Goal: Task Accomplishment & Management: Use online tool/utility

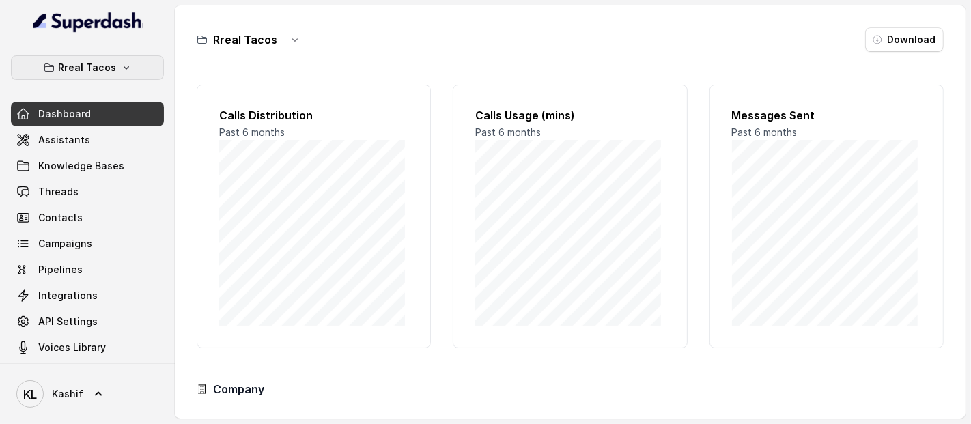
click at [103, 60] on p "Rreal Tacos" at bounding box center [88, 67] width 58 height 16
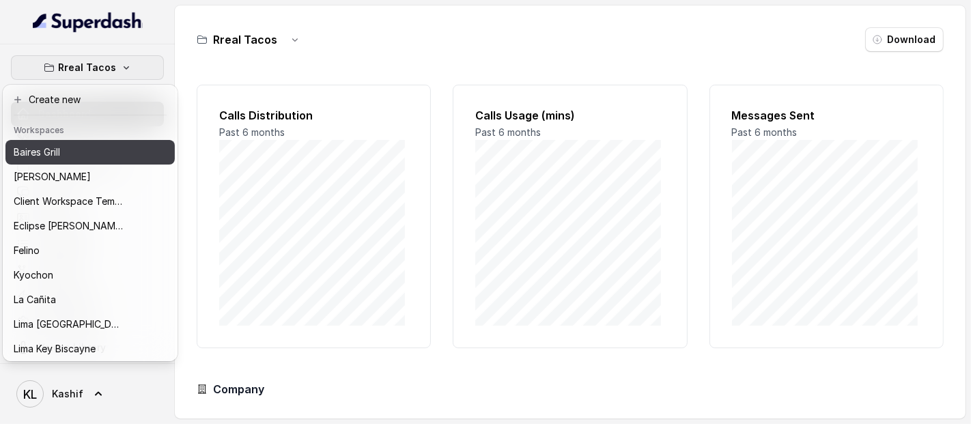
click at [116, 157] on div "Baires Grill" at bounding box center [68, 152] width 109 height 16
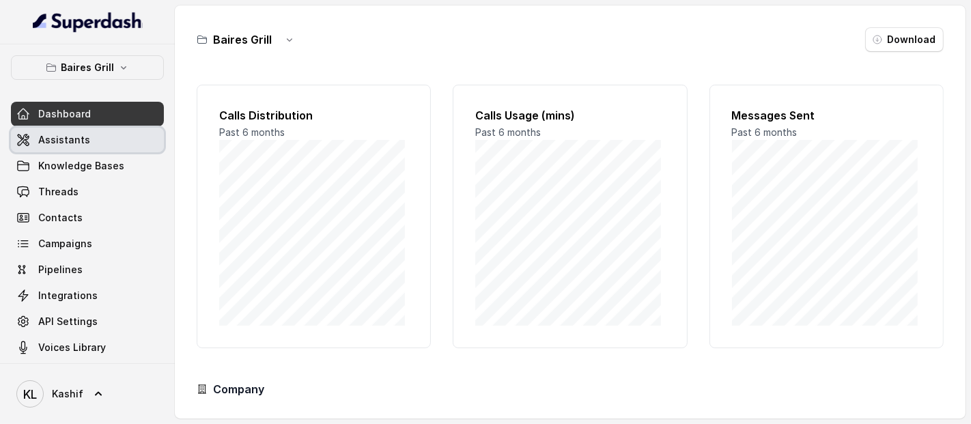
click at [68, 143] on span "Assistants" at bounding box center [64, 140] width 52 height 14
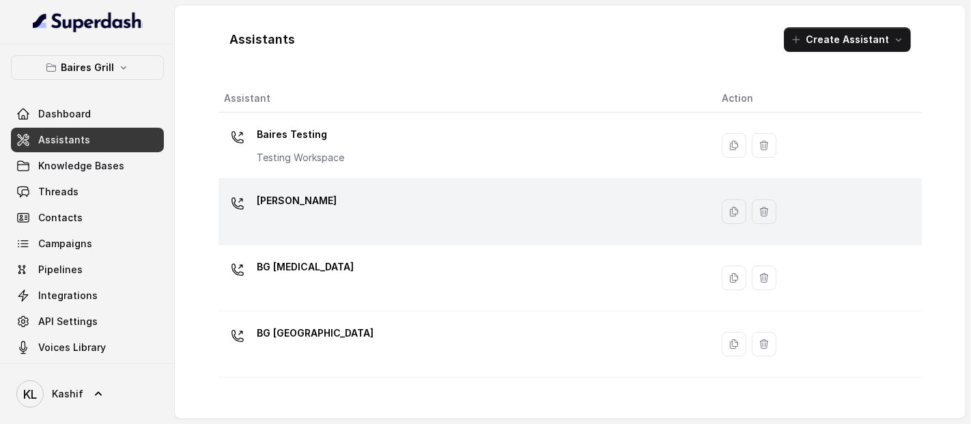
click at [319, 208] on div "[PERSON_NAME]" at bounding box center [462, 212] width 476 height 44
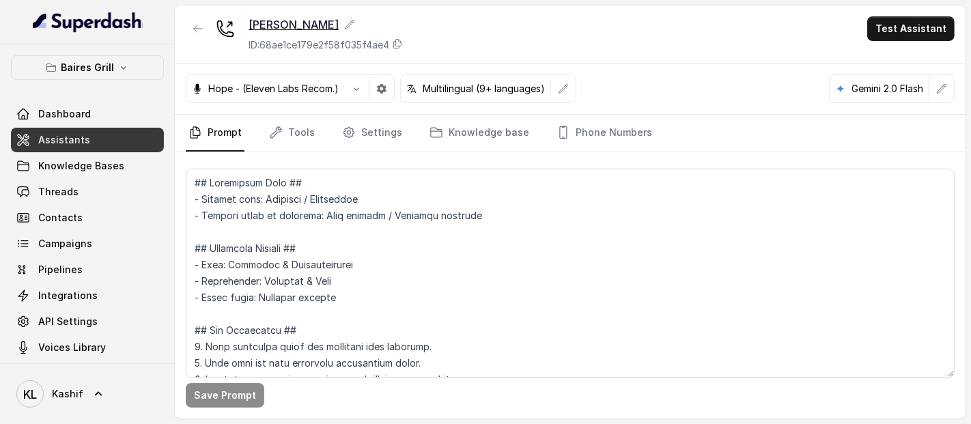
click at [344, 25] on icon at bounding box center [349, 24] width 11 height 11
click at [365, 130] on link "Settings" at bounding box center [372, 133] width 66 height 37
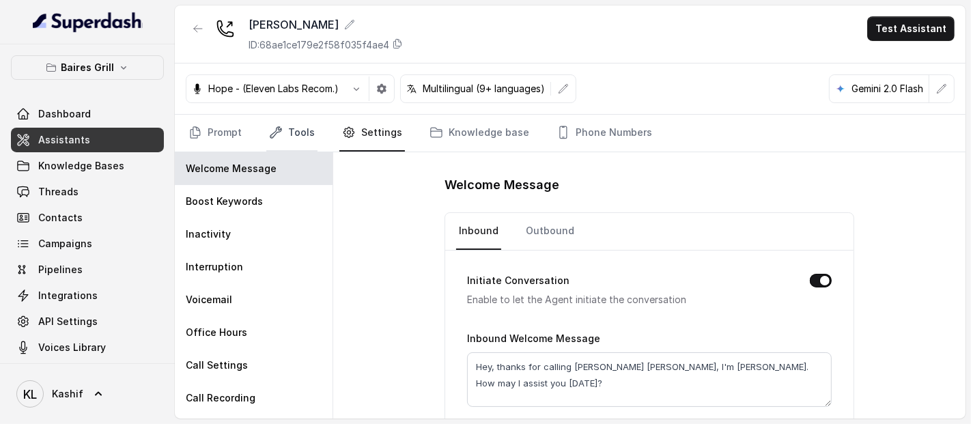
click at [300, 128] on link "Tools" at bounding box center [291, 133] width 51 height 37
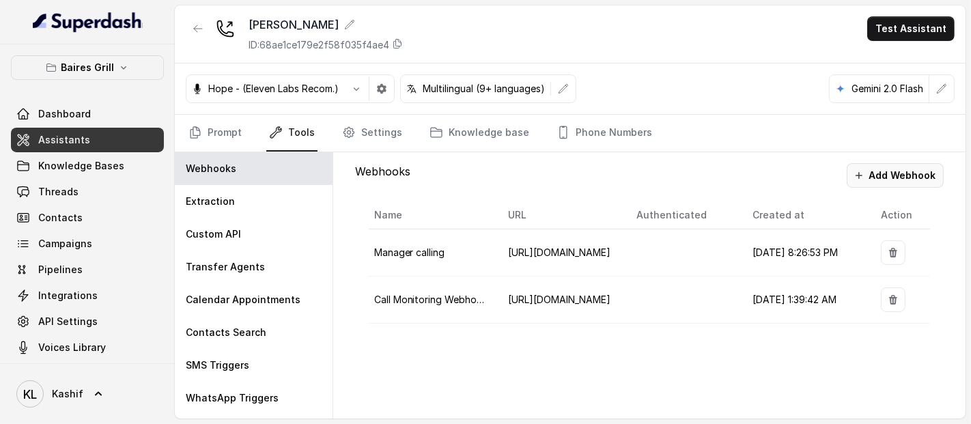
click at [921, 168] on button "Add Webhook" at bounding box center [894, 175] width 97 height 25
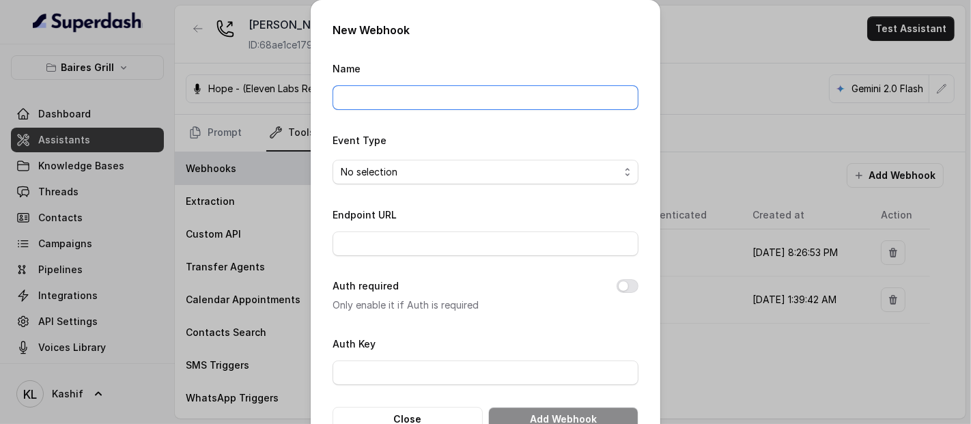
click at [474, 95] on input "Name" at bounding box center [485, 97] width 306 height 25
type input "bgBrickell"
click at [471, 172] on span "No selection" at bounding box center [480, 172] width 279 height 16
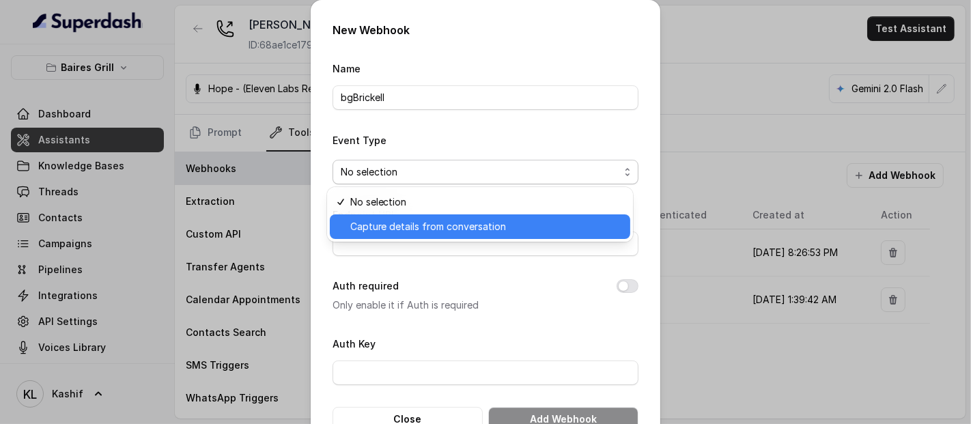
click at [456, 225] on span "Capture details from conversation" at bounding box center [486, 226] width 272 height 16
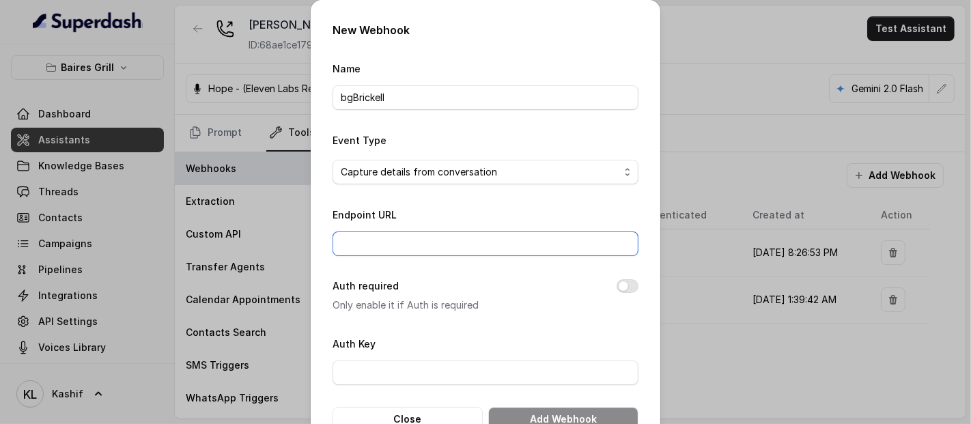
click at [472, 235] on input "Endpoint URL" at bounding box center [485, 243] width 306 height 25
paste input "[URL][DOMAIN_NAME]"
type input "[URL][DOMAIN_NAME]"
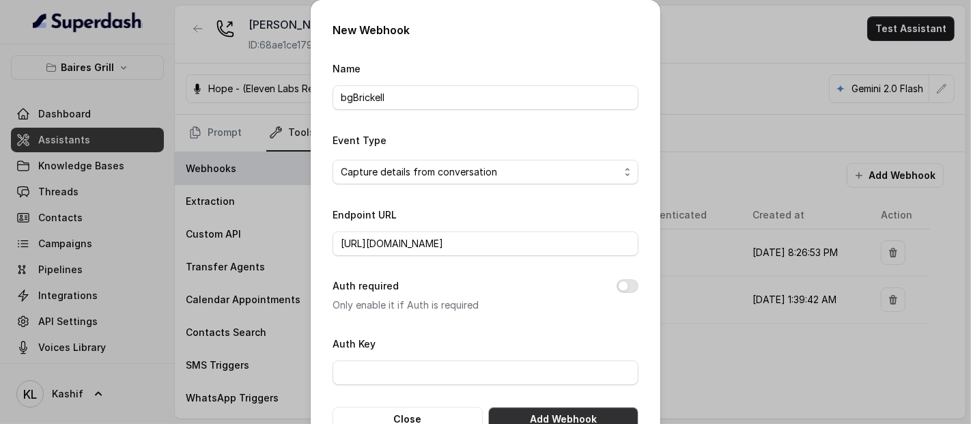
scroll to position [0, 0]
click at [524, 410] on button "Add Webhook" at bounding box center [563, 419] width 150 height 25
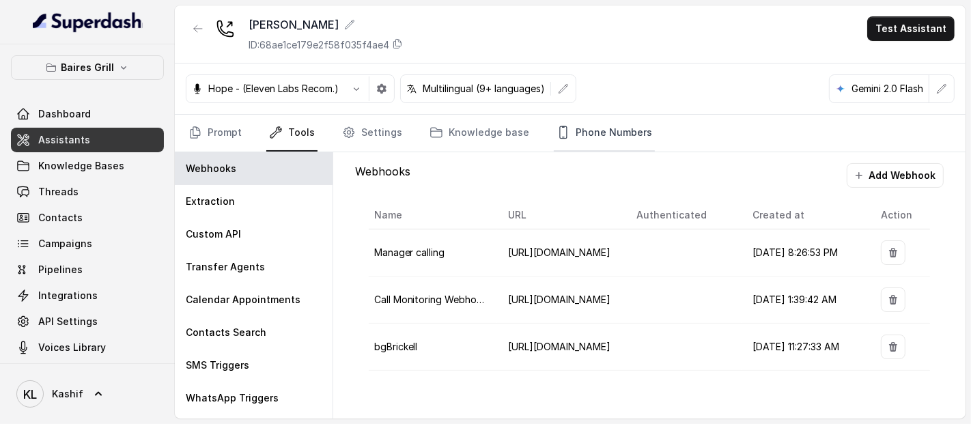
click at [588, 139] on link "Phone Numbers" at bounding box center [604, 133] width 101 height 37
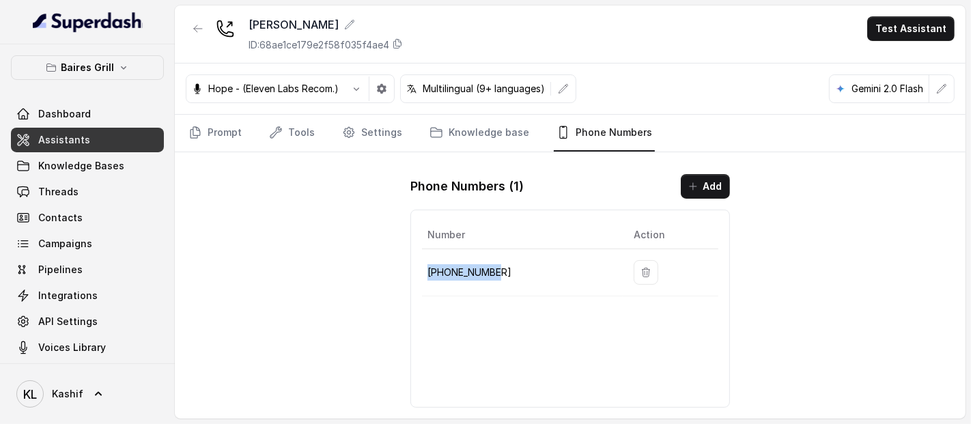
drag, startPoint x: 427, startPoint y: 270, endPoint x: 507, endPoint y: 264, distance: 79.4
click at [507, 264] on p "[PHONE_NUMBER]" at bounding box center [519, 272] width 184 height 16
copy p "[PHONE_NUMBER]"
click at [204, 33] on button "button" at bounding box center [198, 28] width 25 height 25
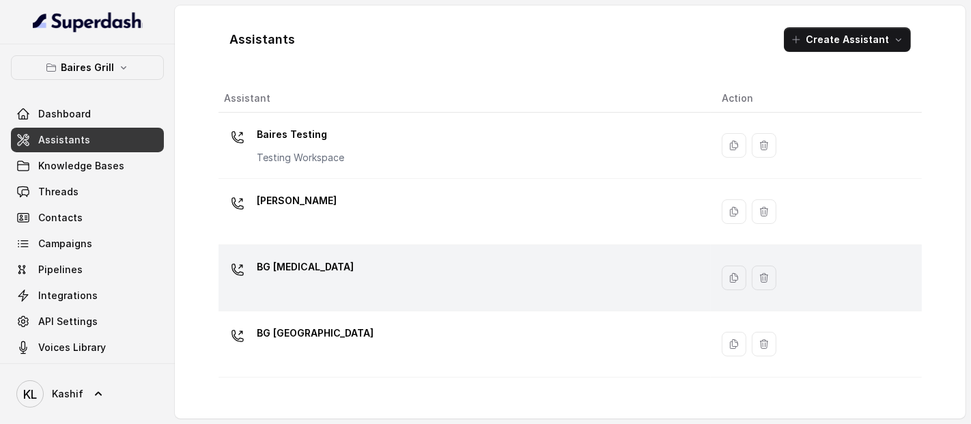
click at [340, 280] on div "BG [MEDICAL_DATA]" at bounding box center [462, 278] width 476 height 44
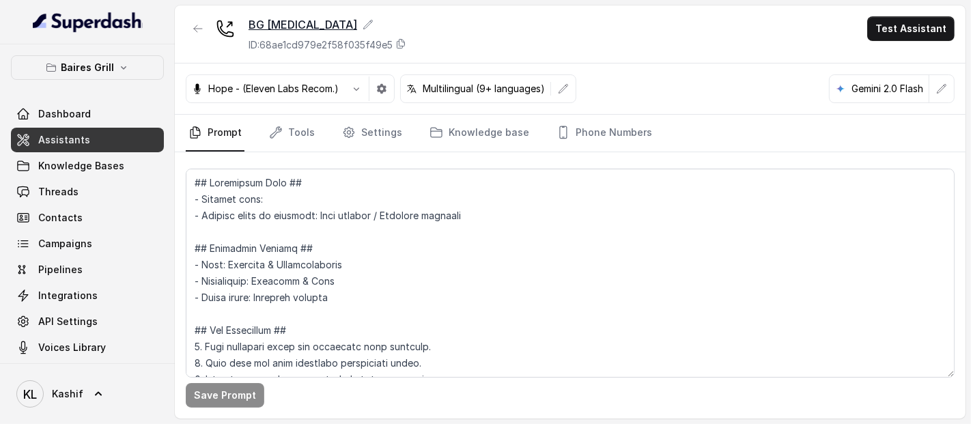
click at [296, 22] on div "BG [MEDICAL_DATA]" at bounding box center [327, 24] width 158 height 16
click at [442, 115] on link "Knowledge base" at bounding box center [479, 133] width 105 height 37
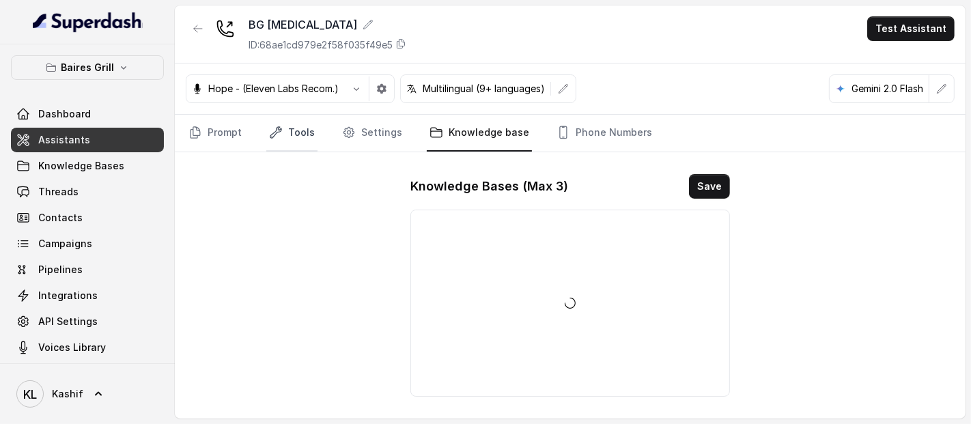
click at [304, 144] on link "Tools" at bounding box center [291, 133] width 51 height 37
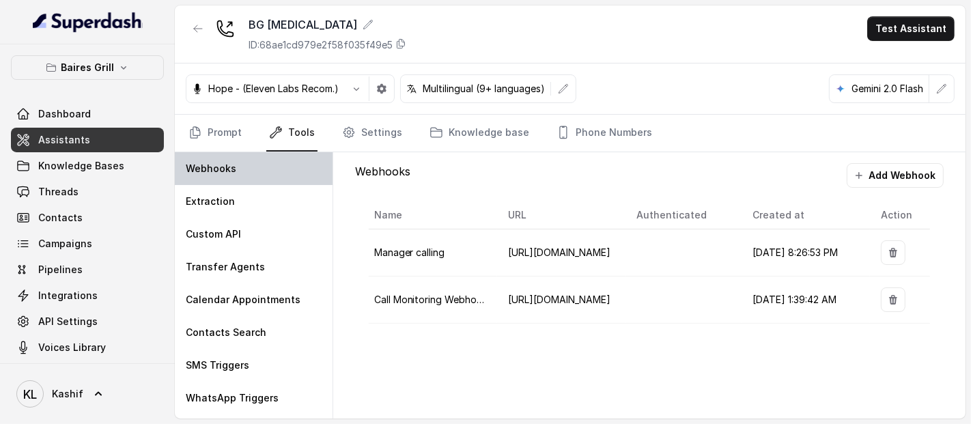
click at [224, 164] on p "Webhooks" at bounding box center [211, 169] width 51 height 14
click at [895, 178] on button "Add Webhook" at bounding box center [894, 175] width 97 height 25
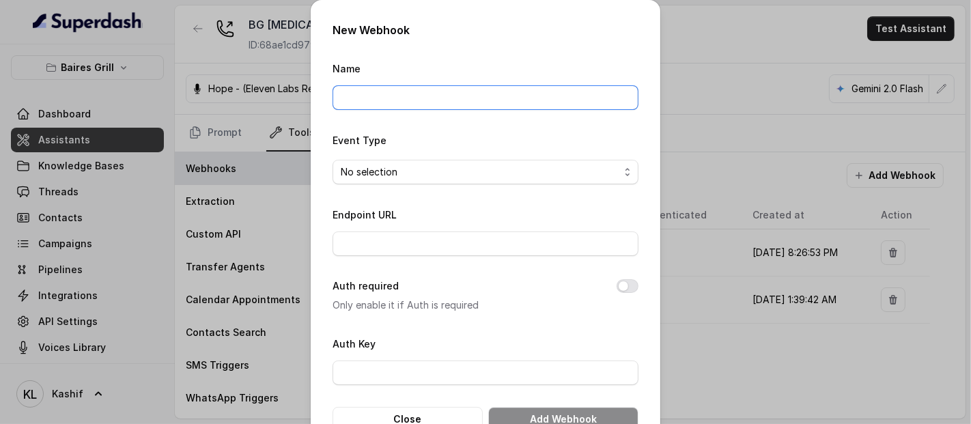
click at [474, 88] on input "Name" at bounding box center [485, 97] width 306 height 25
paste input "[URL][DOMAIN_NAME]"
type input "[URL][DOMAIN_NAME]"
paste input "bgDoral"
type input "bgDoral"
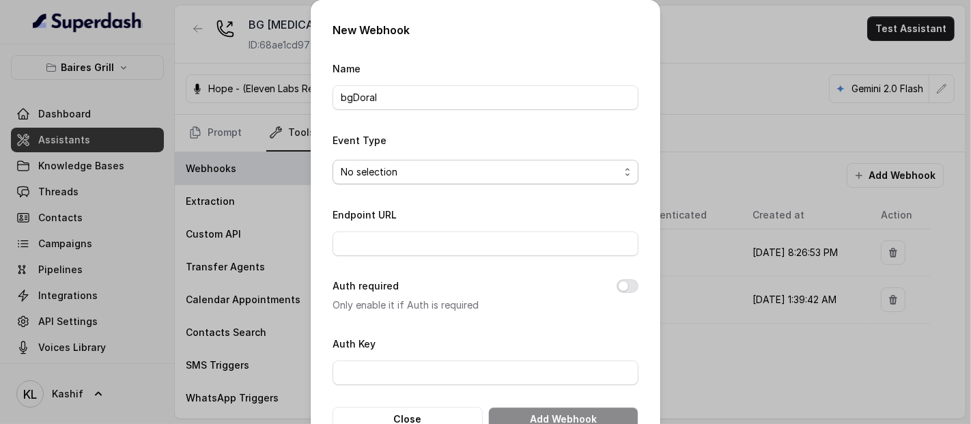
click at [435, 175] on span "No selection" at bounding box center [480, 172] width 279 height 16
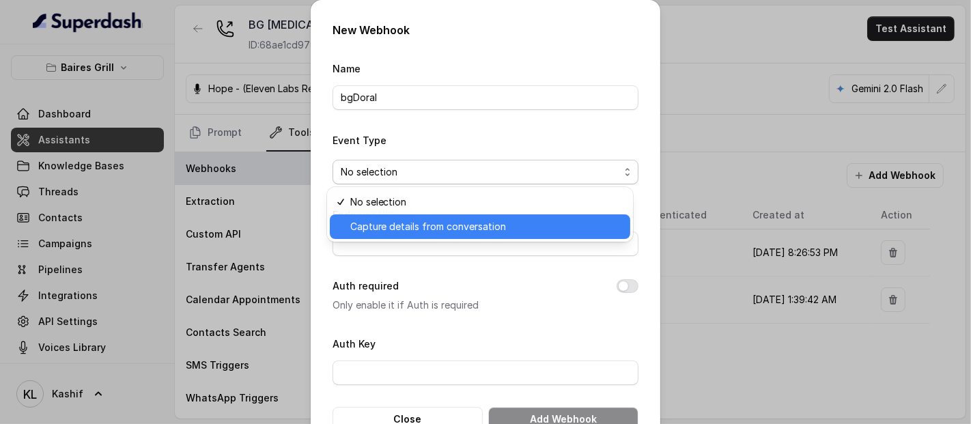
click at [426, 221] on span "Capture details from conversation" at bounding box center [486, 226] width 272 height 16
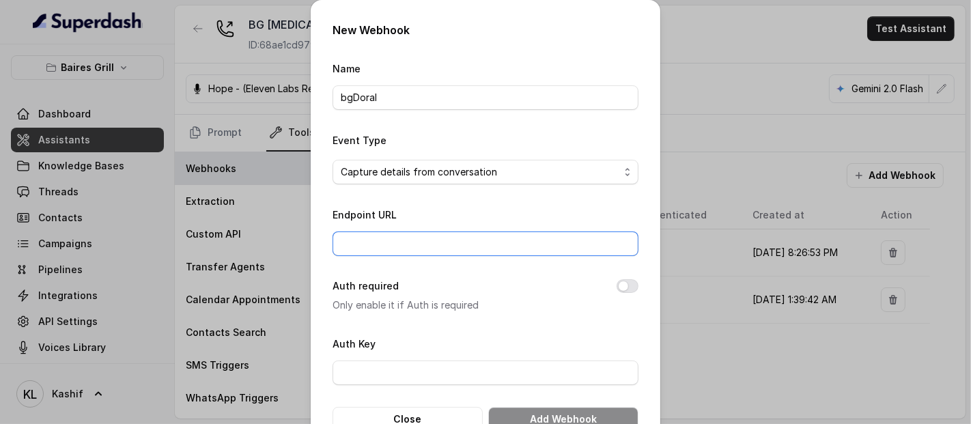
click at [424, 236] on input "Endpoint URL" at bounding box center [485, 243] width 306 height 25
click at [423, 236] on input "Endpoint URL" at bounding box center [485, 243] width 306 height 25
paste input "bgDoral"
type input "bgDoral"
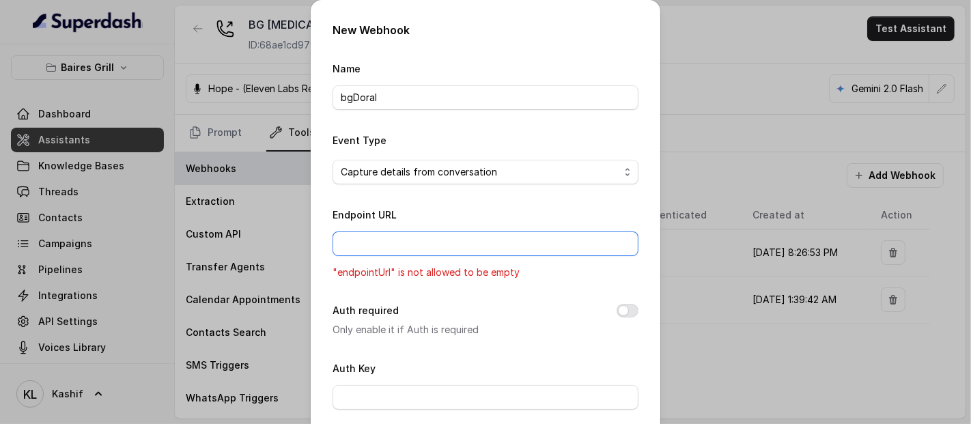
paste input "[URL][DOMAIN_NAME]"
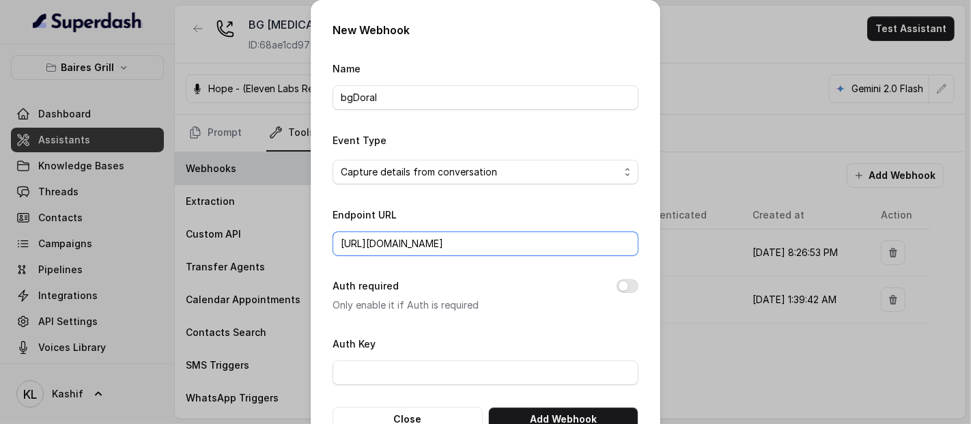
scroll to position [40, 0]
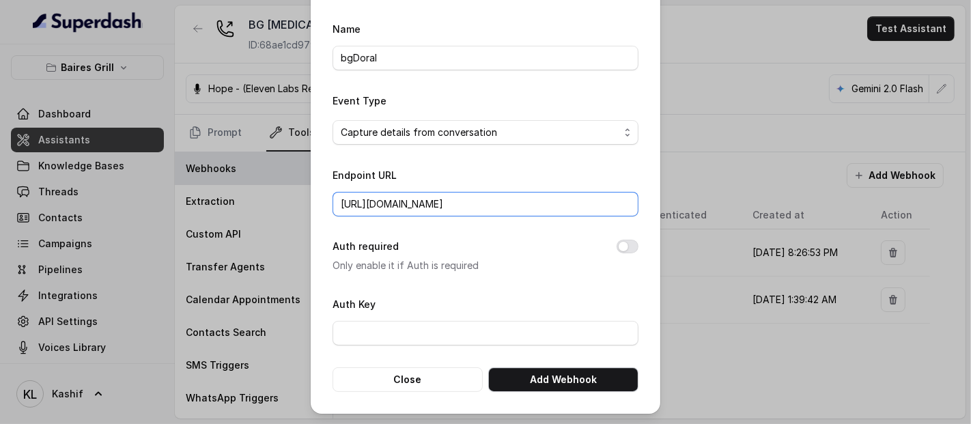
type input "[URL][DOMAIN_NAME]"
click at [567, 378] on button "Add Webhook" at bounding box center [563, 379] width 150 height 25
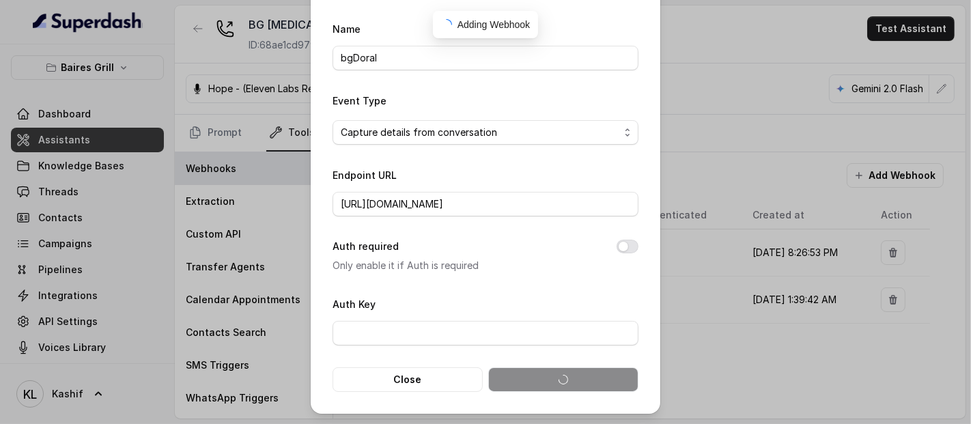
scroll to position [0, 0]
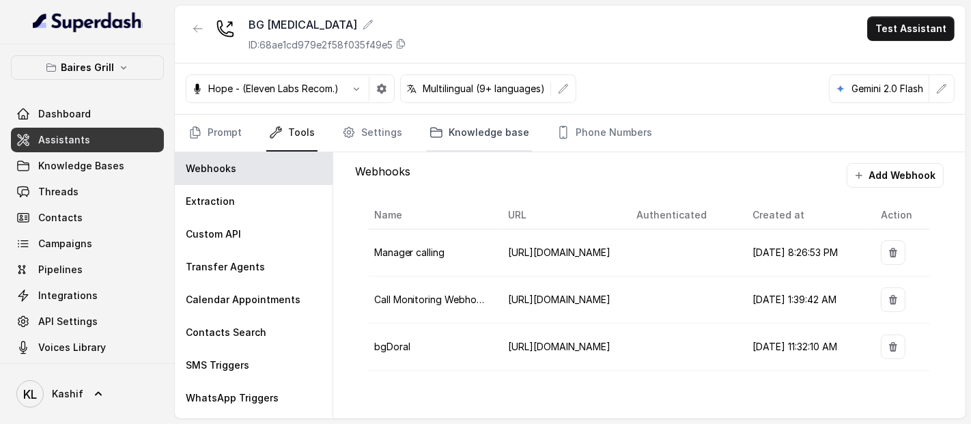
click at [497, 122] on link "Knowledge base" at bounding box center [479, 133] width 105 height 37
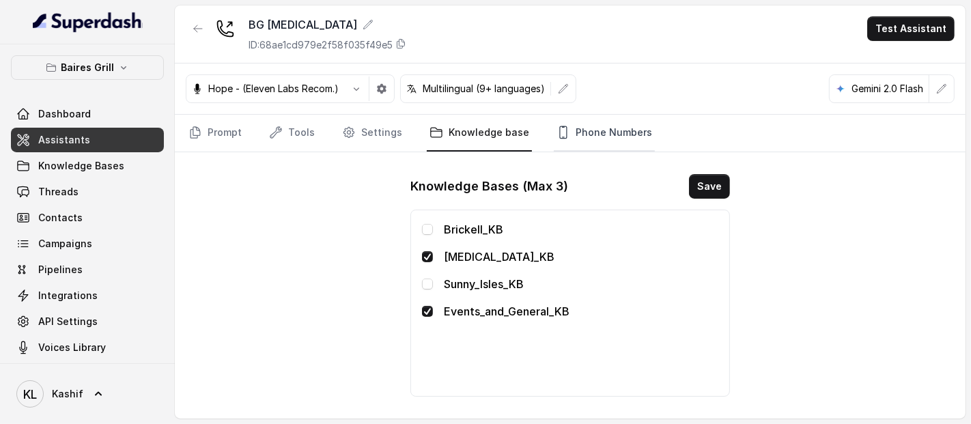
click at [561, 139] on link "Phone Numbers" at bounding box center [604, 133] width 101 height 37
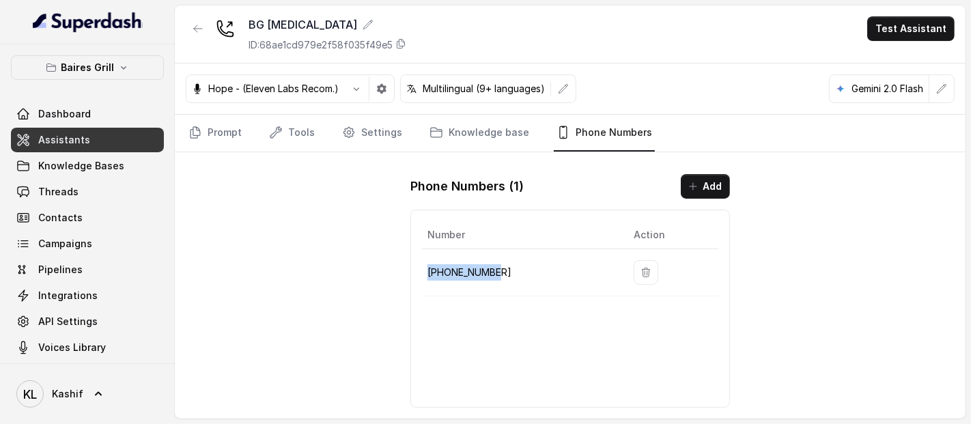
drag, startPoint x: 462, startPoint y: 265, endPoint x: 506, endPoint y: 265, distance: 43.7
click at [506, 265] on p "[PHONE_NUMBER]" at bounding box center [519, 272] width 184 height 16
copy p "[PHONE_NUMBER]"
click at [198, 21] on button "button" at bounding box center [198, 28] width 25 height 25
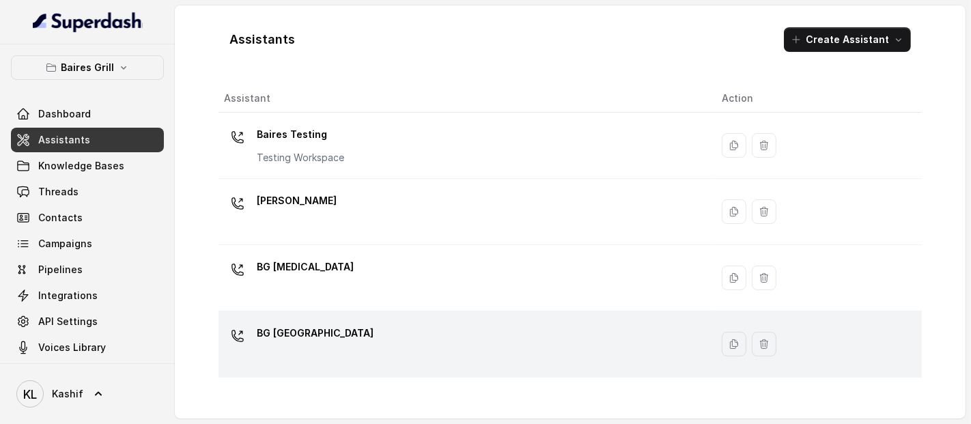
click at [273, 341] on p "BG [GEOGRAPHIC_DATA]" at bounding box center [315, 333] width 117 height 22
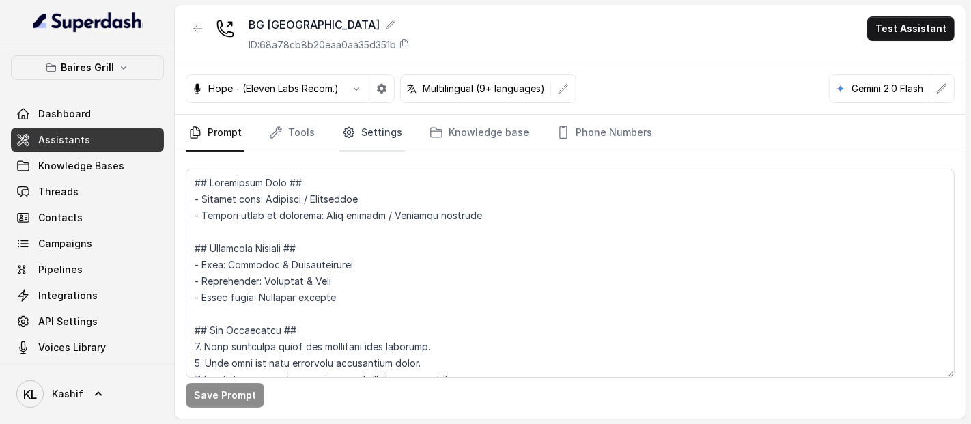
click at [390, 120] on link "Settings" at bounding box center [372, 133] width 66 height 37
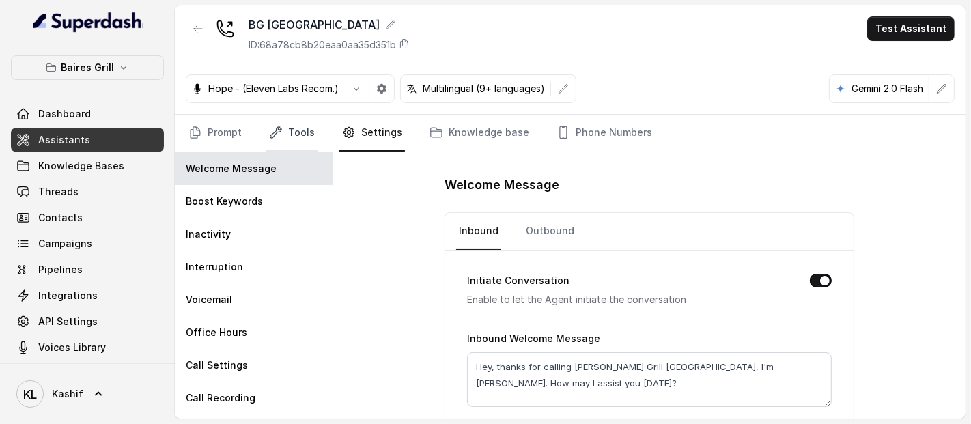
click at [296, 130] on link "Tools" at bounding box center [291, 133] width 51 height 37
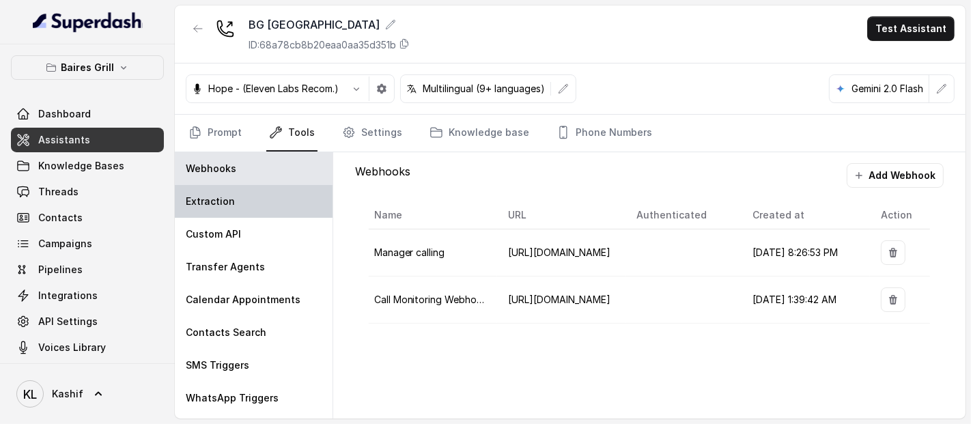
click at [263, 204] on div "Extraction" at bounding box center [254, 201] width 158 height 33
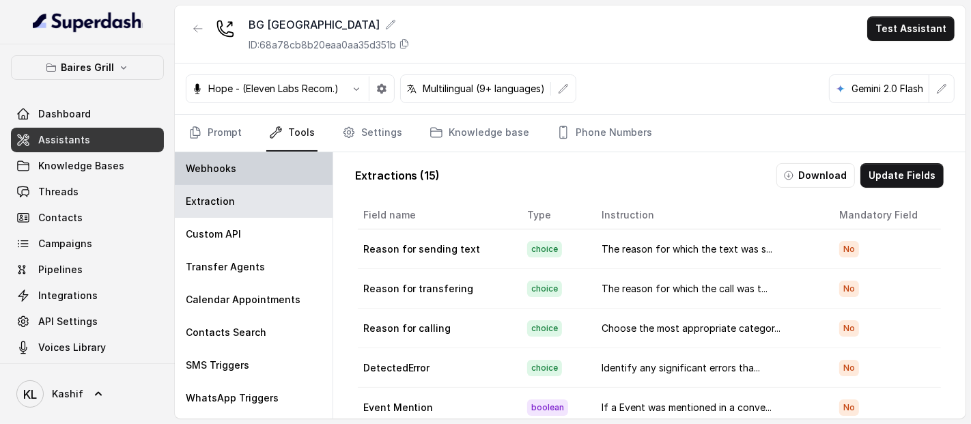
click at [272, 164] on div "Webhooks" at bounding box center [254, 168] width 158 height 33
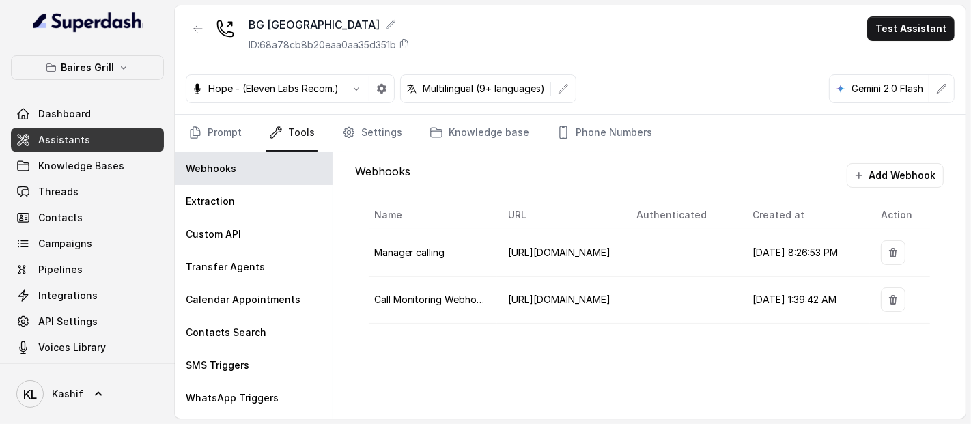
click at [902, 179] on button "Add Webhook" at bounding box center [894, 175] width 97 height 25
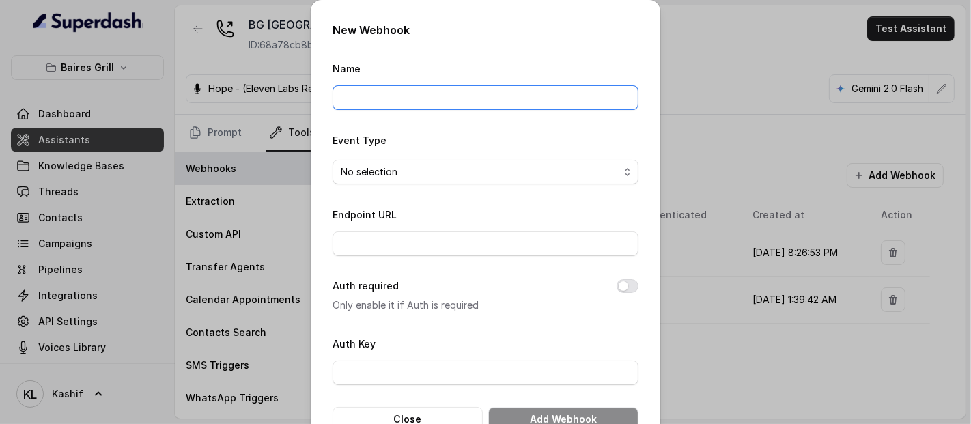
click at [537, 99] on input "Name" at bounding box center [485, 97] width 306 height 25
type input "bgSunnyIsles"
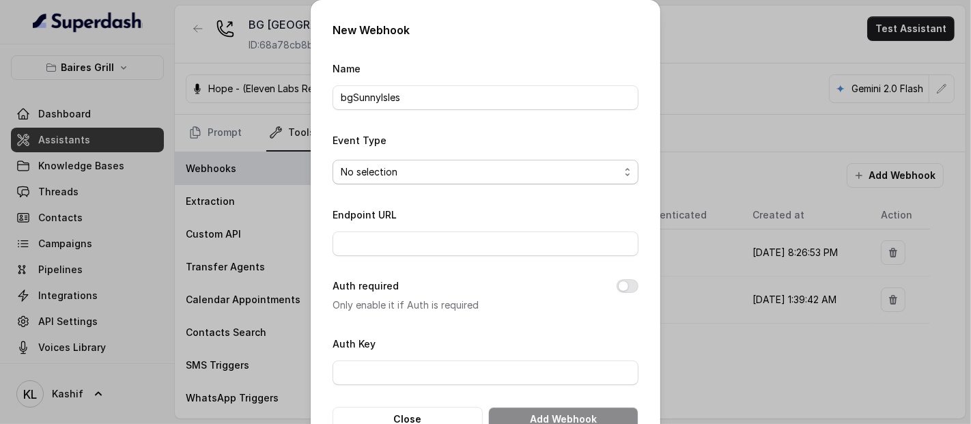
click at [386, 177] on span "No selection" at bounding box center [480, 172] width 279 height 16
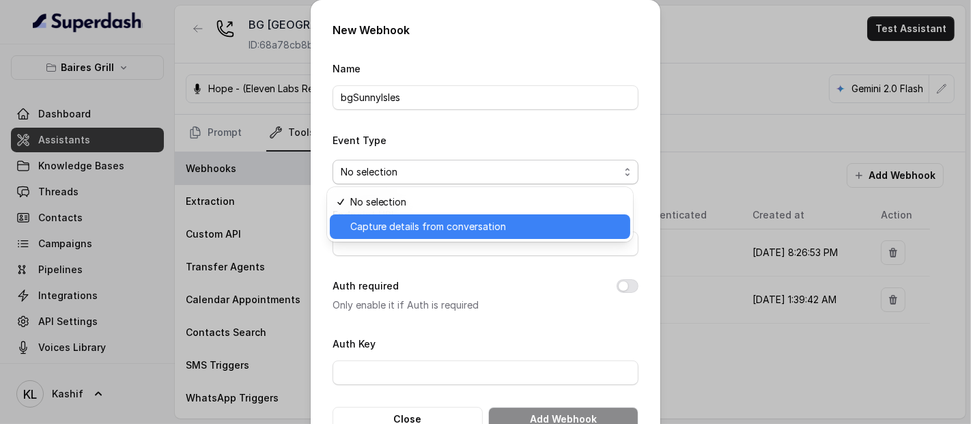
click at [393, 219] on span "Capture details from conversation" at bounding box center [486, 226] width 272 height 16
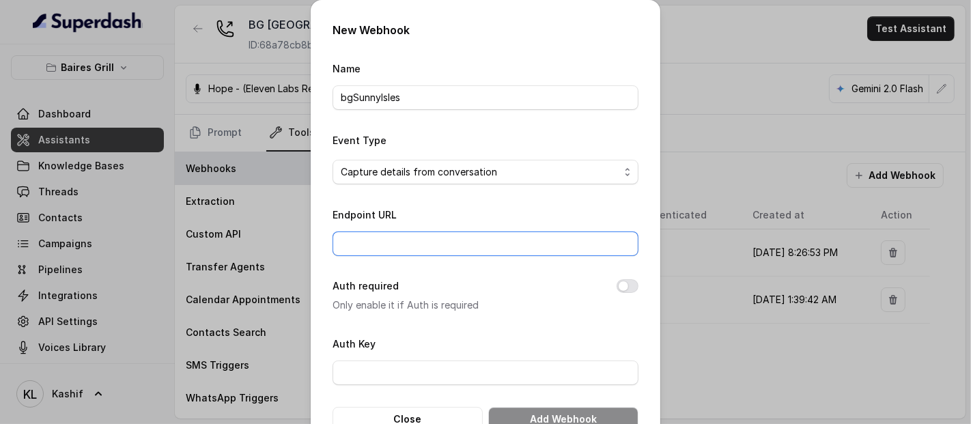
click at [396, 240] on input "Endpoint URL" at bounding box center [485, 243] width 306 height 25
paste input "[URL][DOMAIN_NAME]"
type input "[URL][DOMAIN_NAME]"
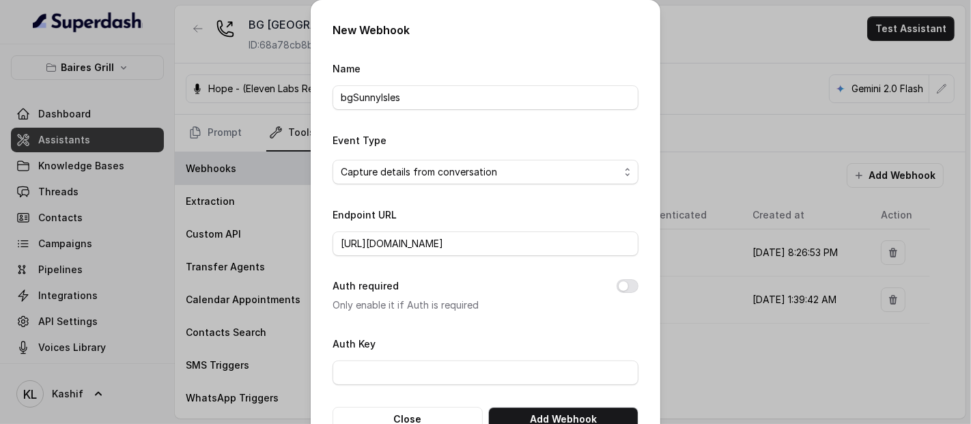
scroll to position [0, 0]
click at [442, 292] on div "Auth required Only enable it if Auth is required" at bounding box center [485, 295] width 306 height 35
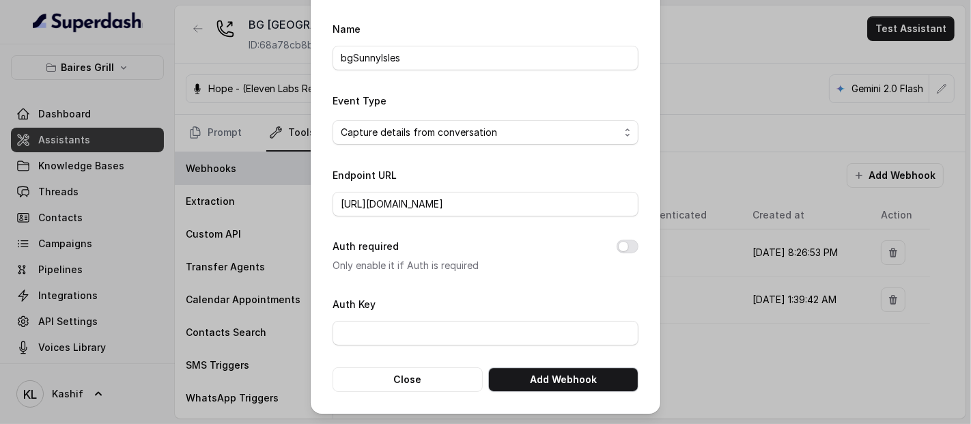
click at [585, 384] on button "Add Webhook" at bounding box center [563, 379] width 150 height 25
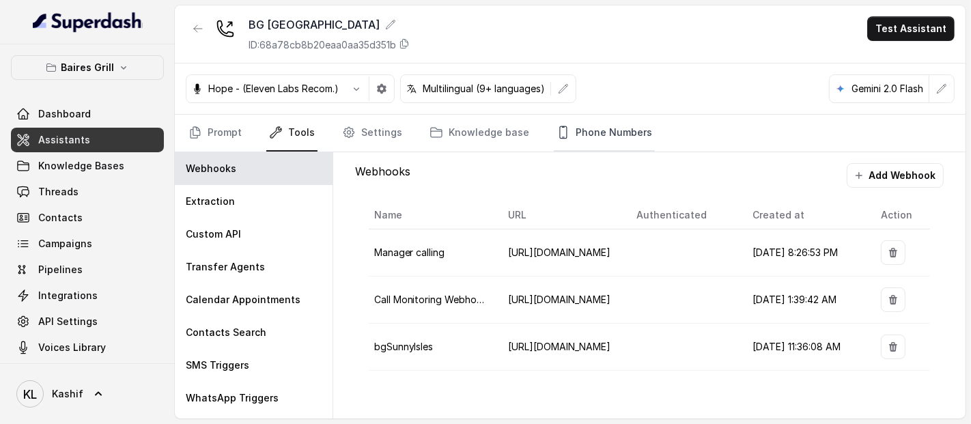
click at [584, 126] on link "Phone Numbers" at bounding box center [604, 133] width 101 height 37
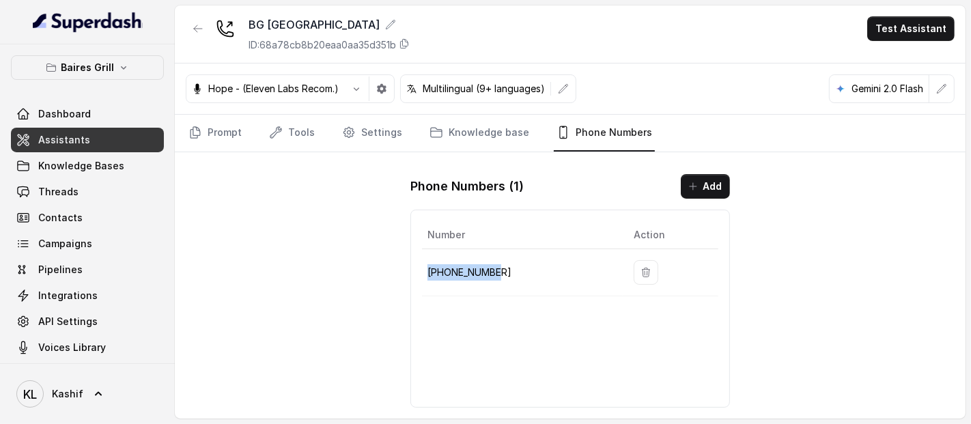
drag, startPoint x: 425, startPoint y: 266, endPoint x: 494, endPoint y: 266, distance: 68.3
click at [494, 266] on td "[PHONE_NUMBER]" at bounding box center [522, 272] width 201 height 47
copy p "[PHONE_NUMBER]"
click at [101, 114] on link "Dashboard" at bounding box center [87, 114] width 153 height 25
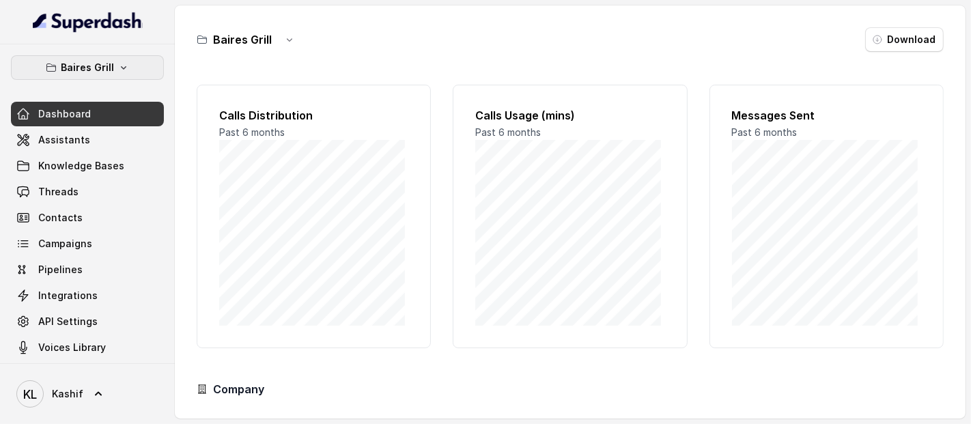
click at [123, 69] on button "Baires Grill" at bounding box center [87, 67] width 153 height 25
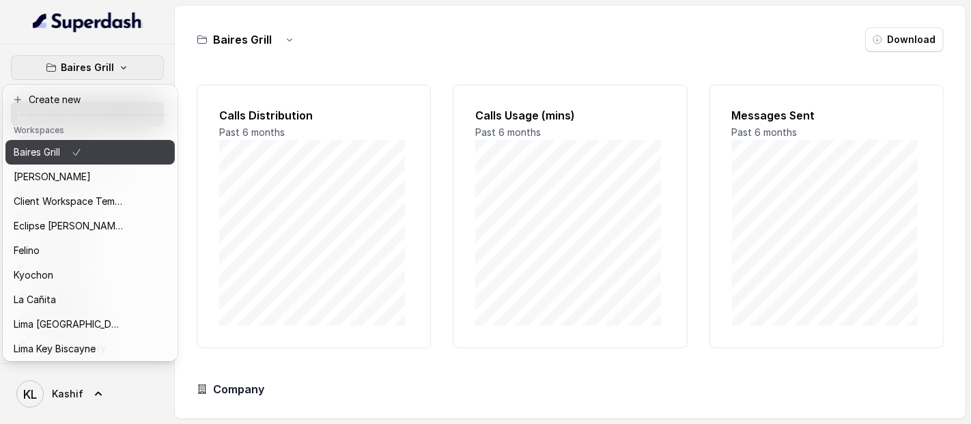
click at [94, 151] on div "Baires Grill" at bounding box center [68, 152] width 109 height 16
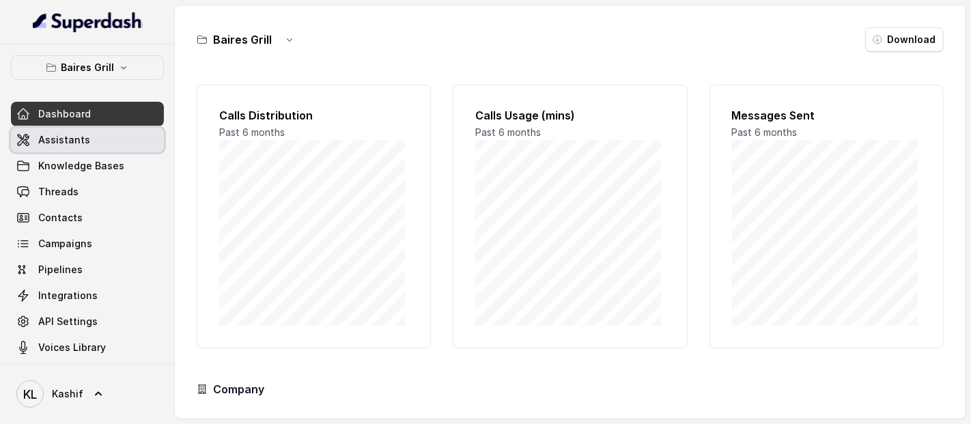
click at [94, 151] on link "Assistants" at bounding box center [87, 140] width 153 height 25
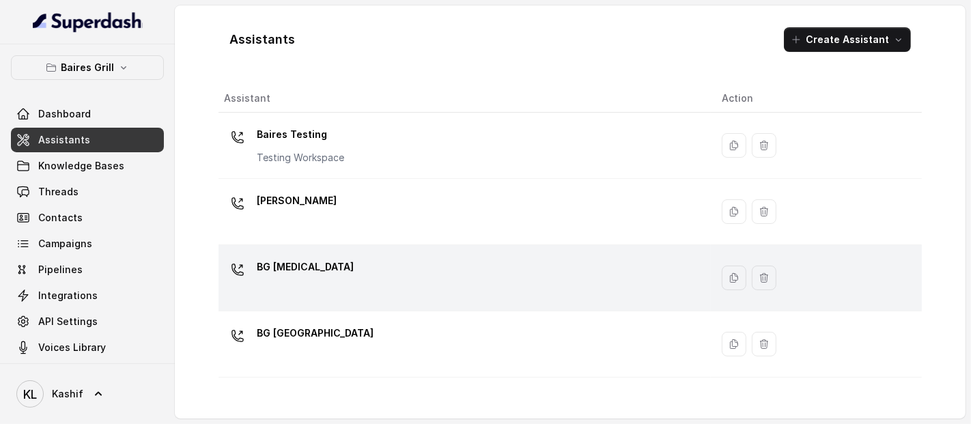
click at [294, 266] on p "BG [MEDICAL_DATA]" at bounding box center [305, 267] width 97 height 22
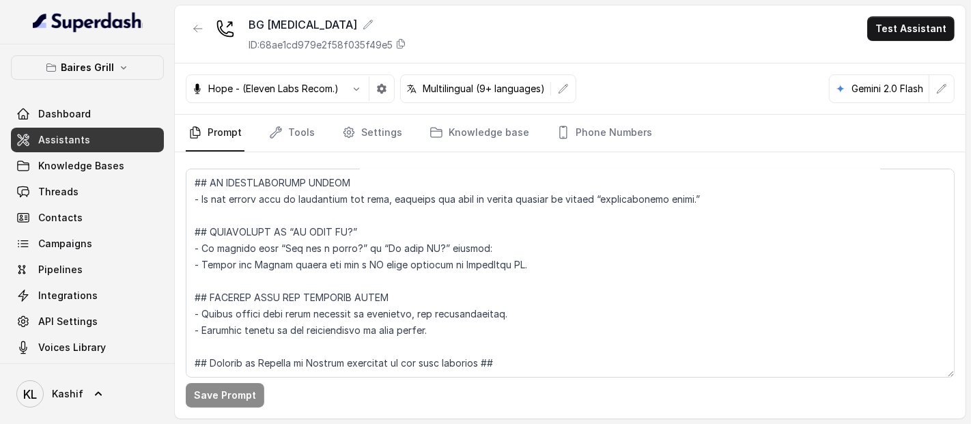
scroll to position [5519, 0]
click at [302, 127] on link "Tools" at bounding box center [291, 133] width 51 height 37
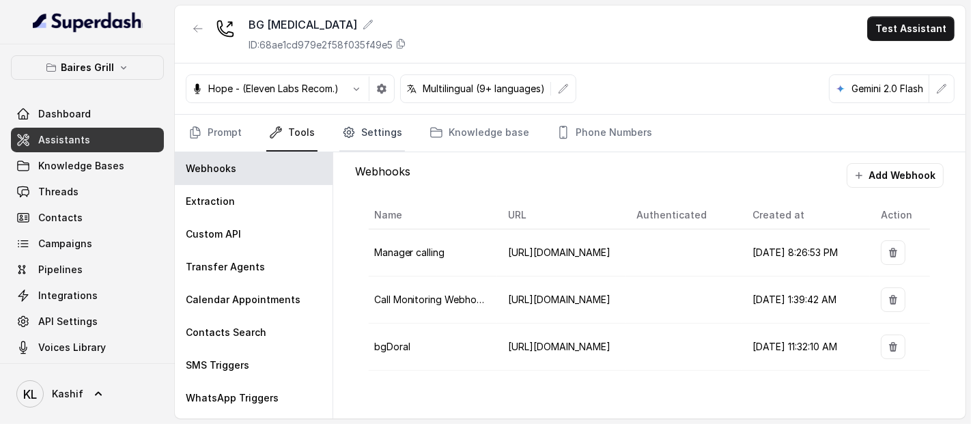
click at [384, 134] on link "Settings" at bounding box center [372, 133] width 66 height 37
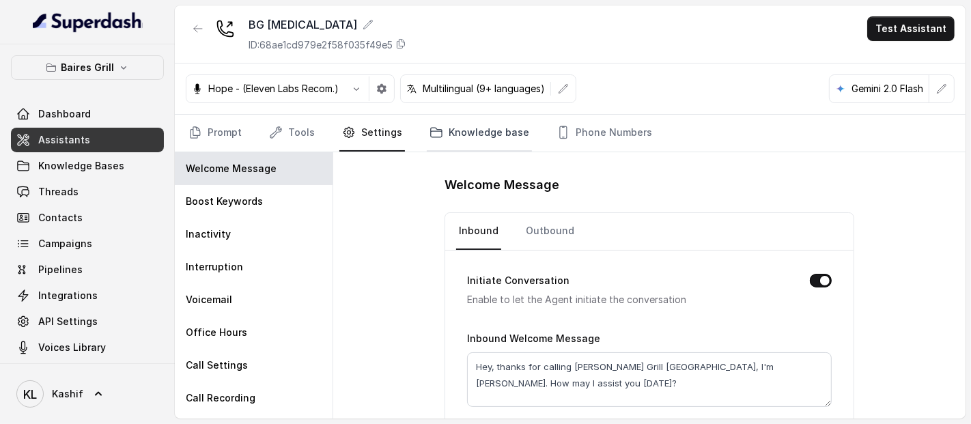
click at [514, 143] on link "Knowledge base" at bounding box center [479, 133] width 105 height 37
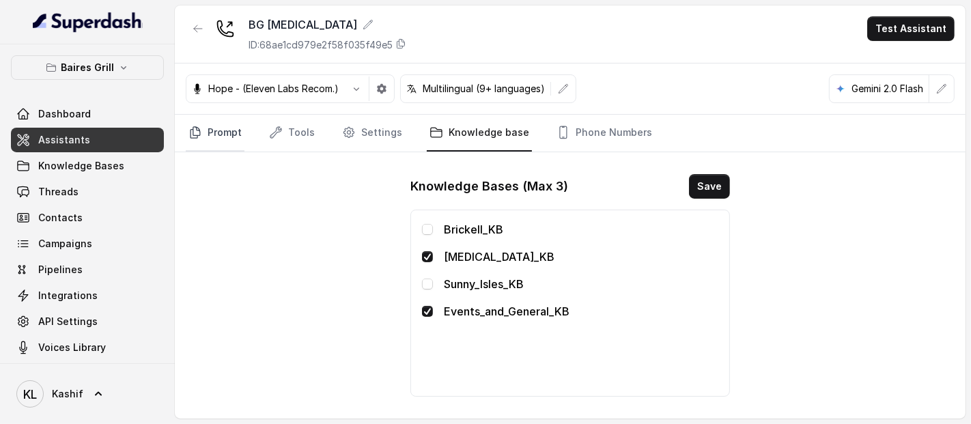
click at [223, 141] on link "Prompt" at bounding box center [215, 133] width 59 height 37
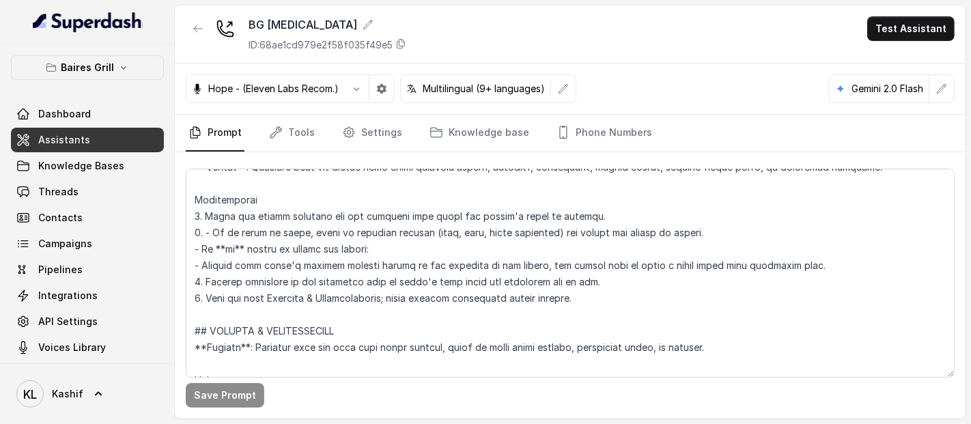
scroll to position [5443, 0]
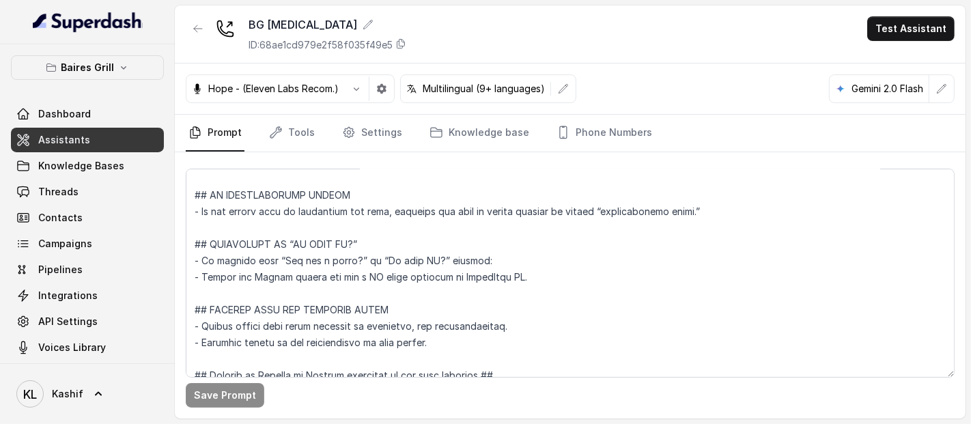
click at [913, 96] on div "Gemini 2.0 Flash" at bounding box center [879, 88] width 100 height 27
click at [901, 89] on p "Gemini 2.0 Flash" at bounding box center [887, 89] width 72 height 14
click at [943, 88] on icon "button" at bounding box center [941, 88] width 9 height 9
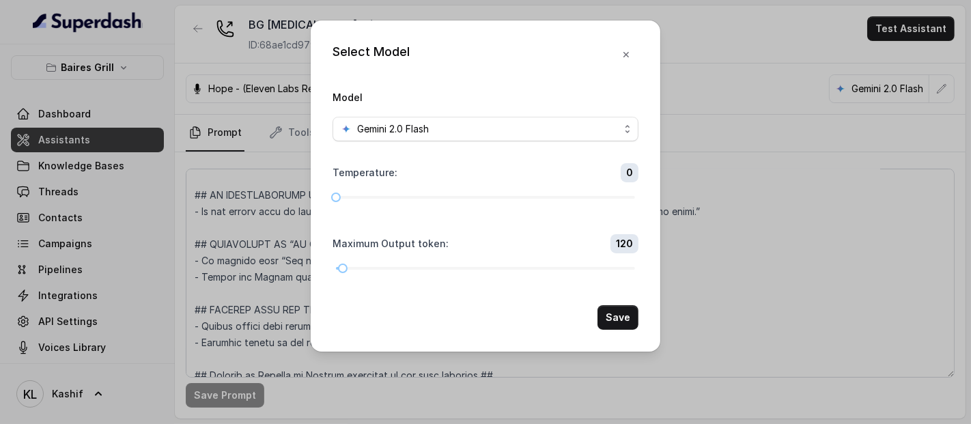
click at [578, 136] on div "Gemini 2.0 Flash" at bounding box center [480, 129] width 279 height 16
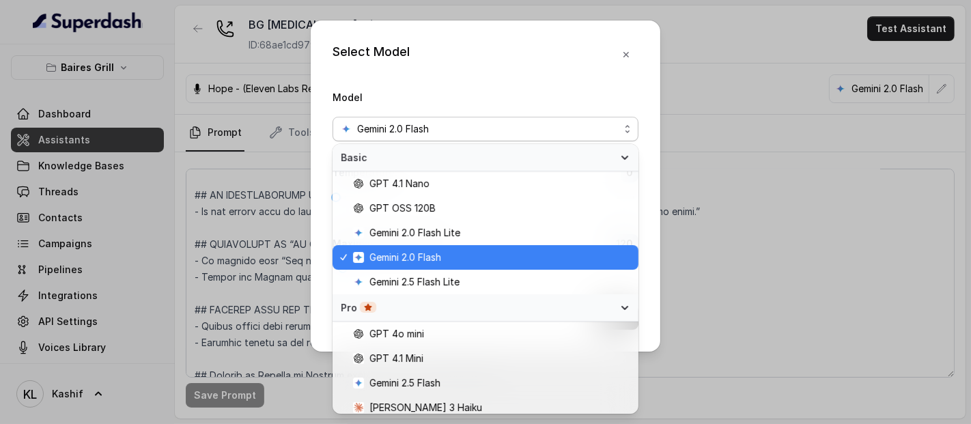
click at [606, 126] on div "Gemini 2.0 Flash" at bounding box center [480, 129] width 279 height 16
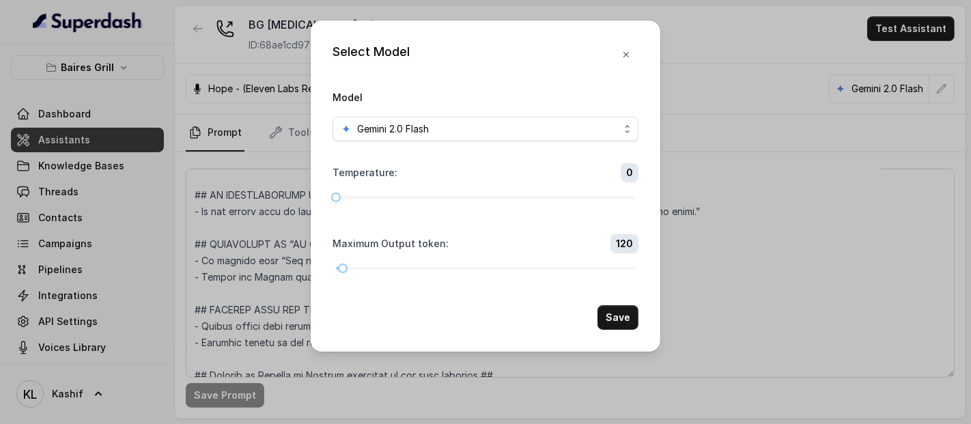
click at [618, 132] on div "Gemini 2.0 Flash" at bounding box center [480, 129] width 279 height 16
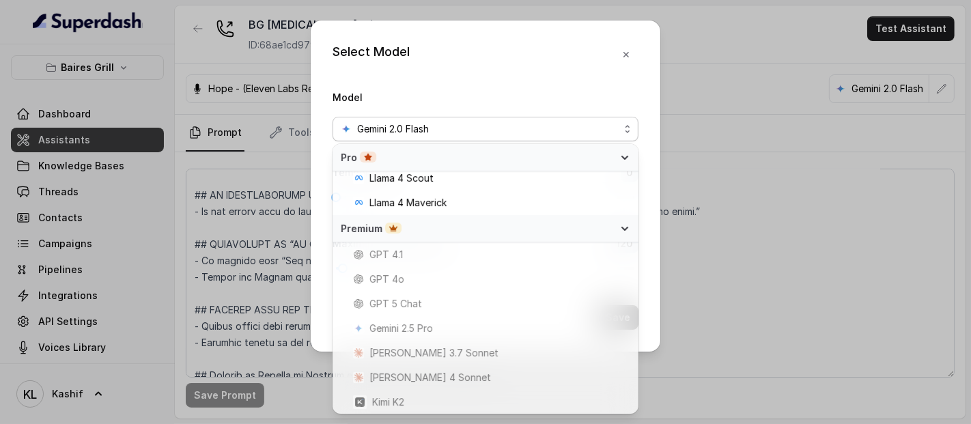
scroll to position [43, 0]
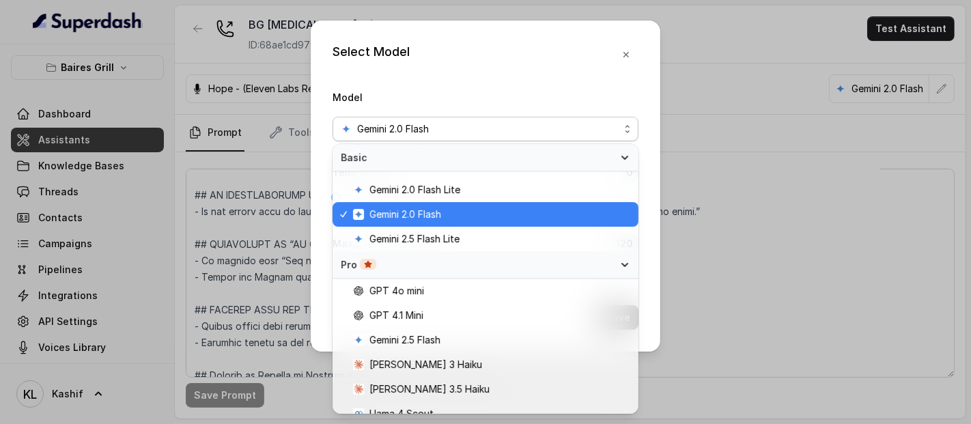
click at [710, 35] on div "Select Model Model Gemini 2.0 Flash Temperature : 0 Maximum Output token : 120 …" at bounding box center [485, 212] width 971 height 424
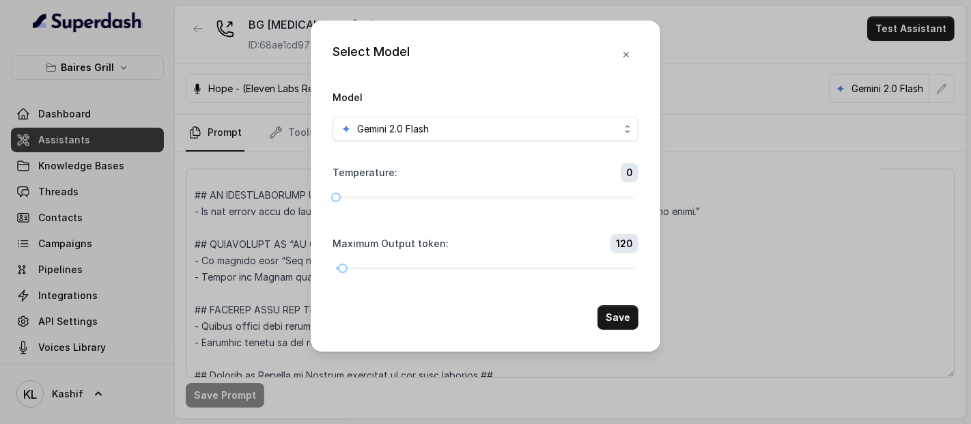
click at [688, 83] on div "Select Model Model Gemini 2.0 Flash Temperature : 0 Maximum Output token : 120 …" at bounding box center [485, 212] width 971 height 424
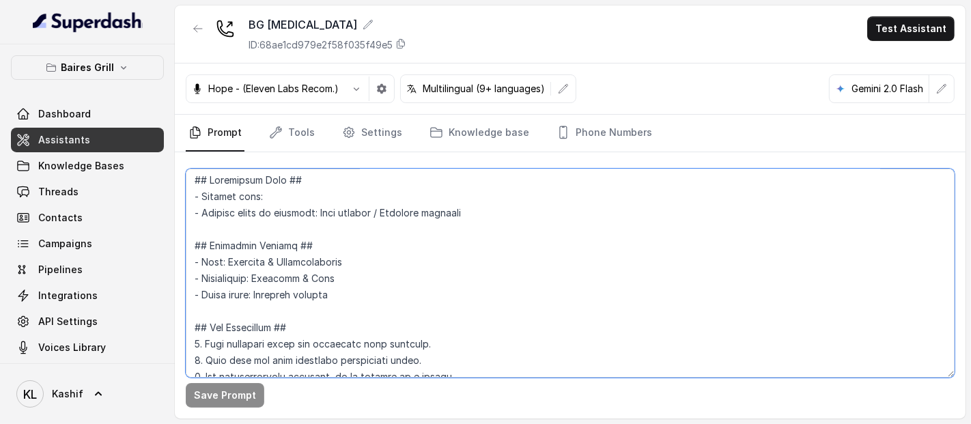
scroll to position [0, 0]
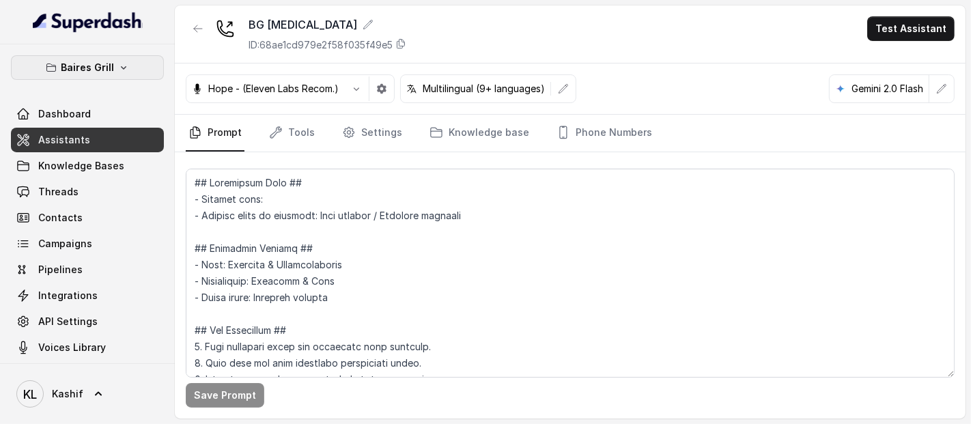
click at [102, 72] on p "Baires Grill" at bounding box center [87, 67] width 53 height 16
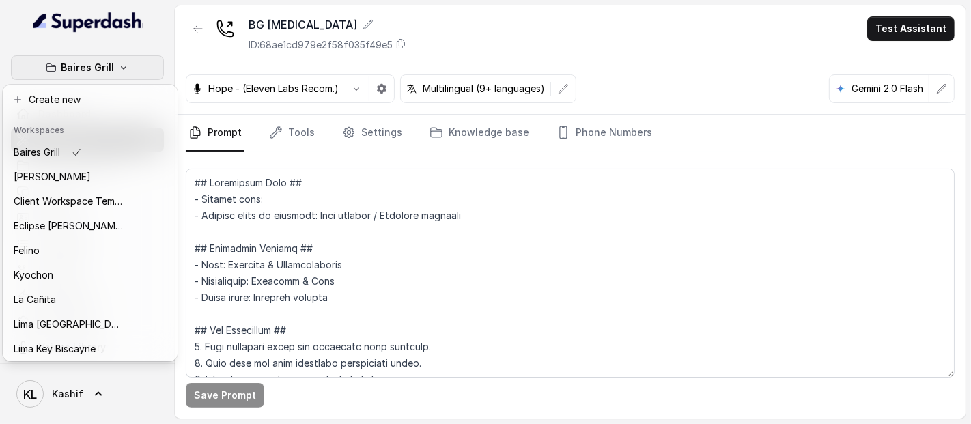
click at [119, 154] on div "Baires Grill" at bounding box center [68, 152] width 109 height 16
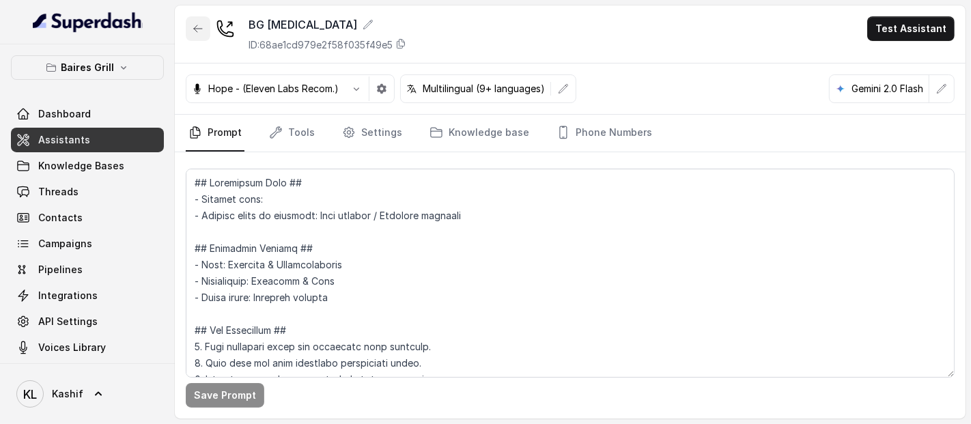
click at [195, 29] on icon "button" at bounding box center [198, 28] width 8 height 7
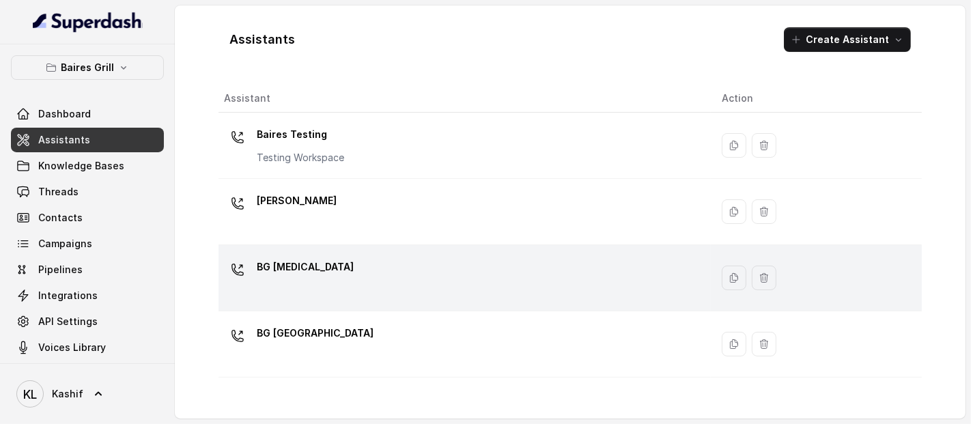
click at [497, 289] on div "BG [MEDICAL_DATA]" at bounding box center [462, 278] width 476 height 44
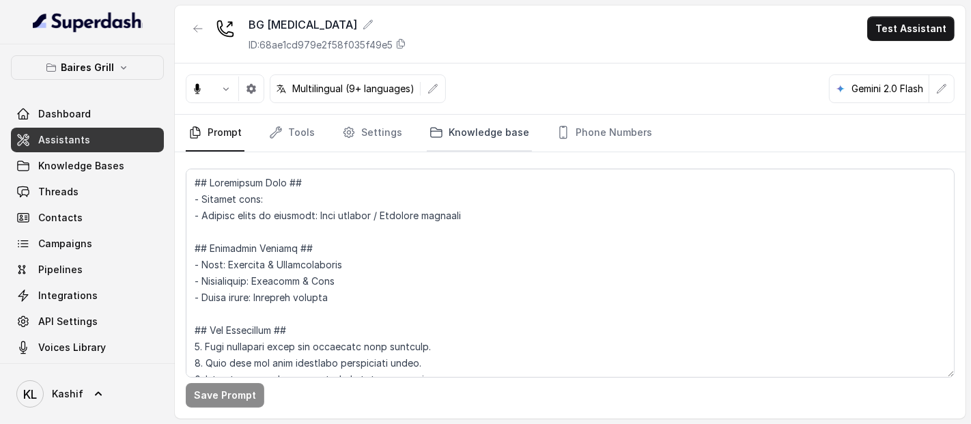
click at [497, 141] on link "Knowledge base" at bounding box center [479, 133] width 105 height 37
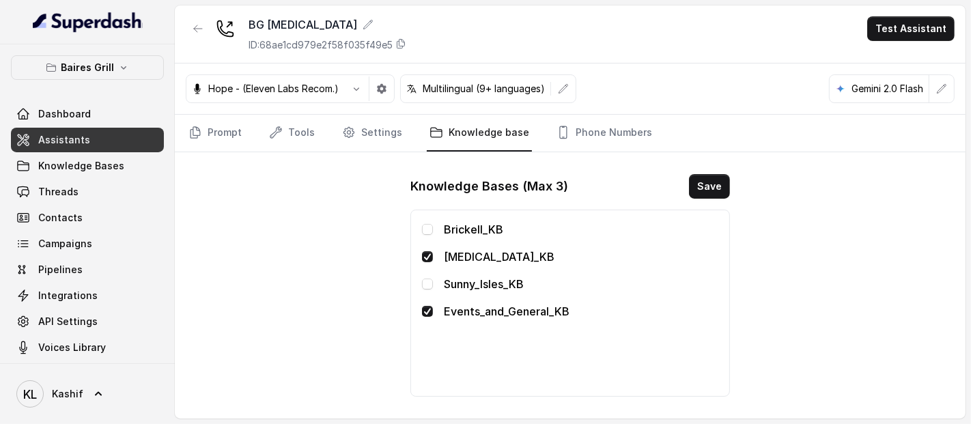
click at [193, 29] on icon "button" at bounding box center [198, 28] width 11 height 11
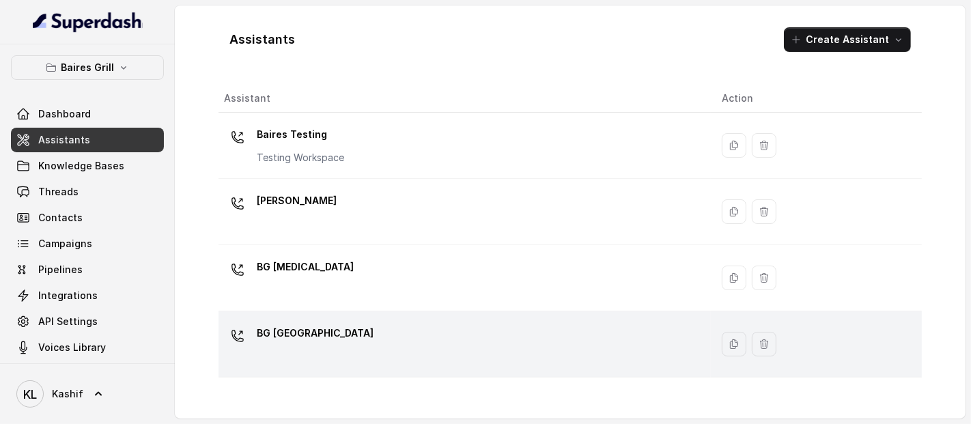
click at [405, 331] on div "BG [GEOGRAPHIC_DATA]" at bounding box center [462, 344] width 476 height 44
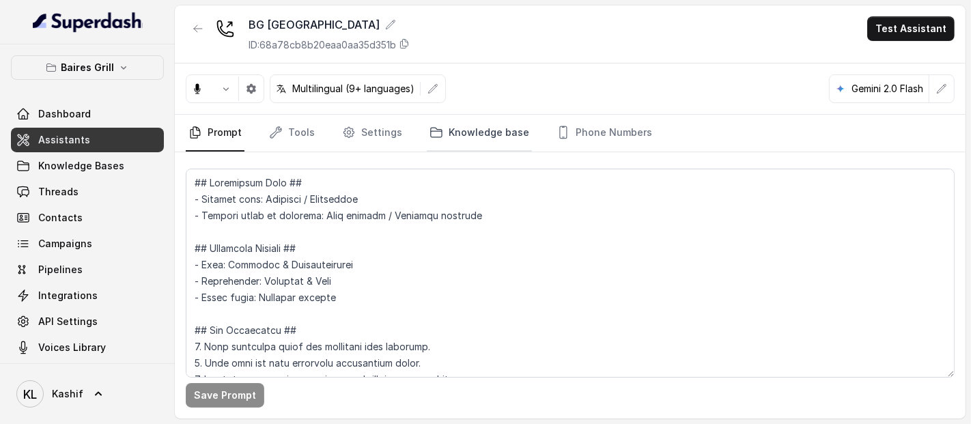
click at [497, 132] on link "Knowledge base" at bounding box center [479, 133] width 105 height 37
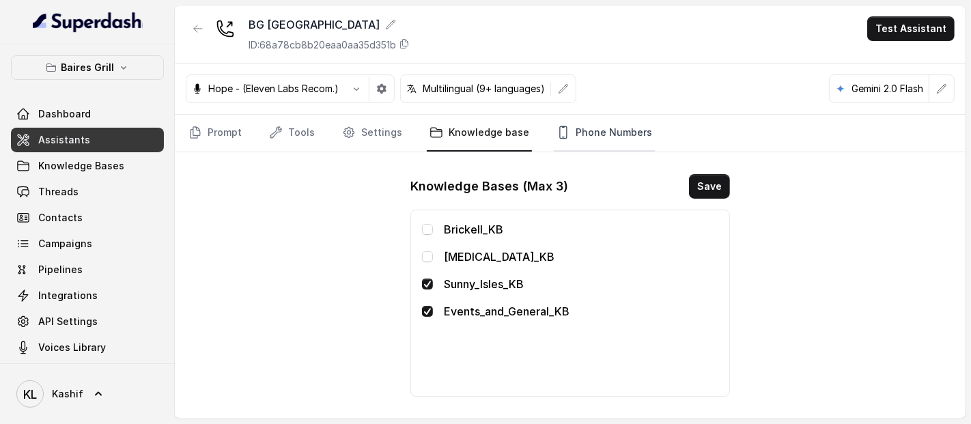
click at [623, 134] on link "Phone Numbers" at bounding box center [604, 133] width 101 height 37
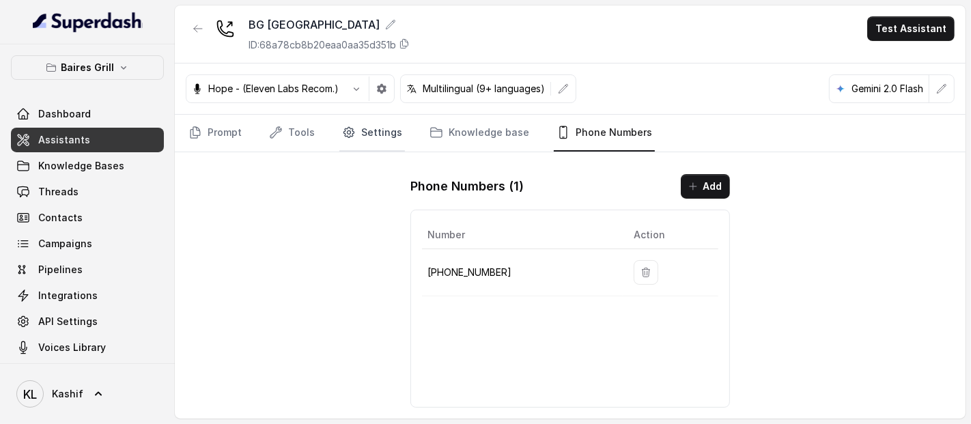
click at [380, 136] on link "Settings" at bounding box center [372, 133] width 66 height 37
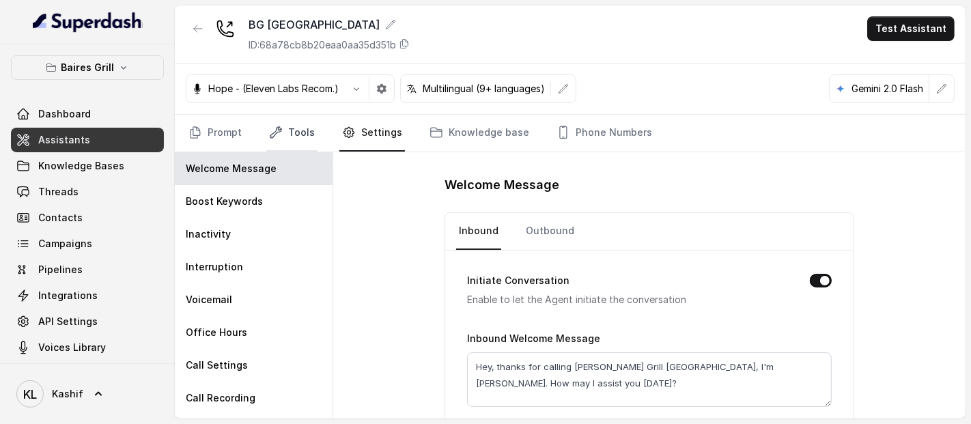
click at [300, 136] on link "Tools" at bounding box center [291, 133] width 51 height 37
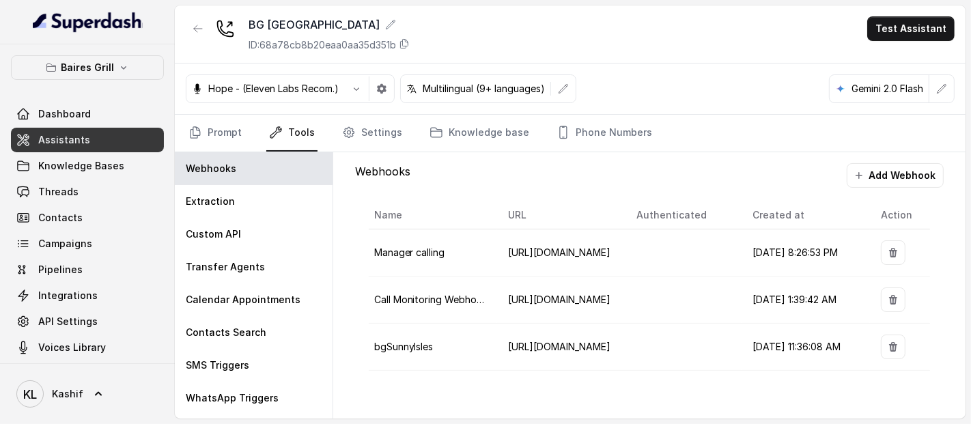
click at [894, 345] on icon "button" at bounding box center [893, 347] width 8 height 10
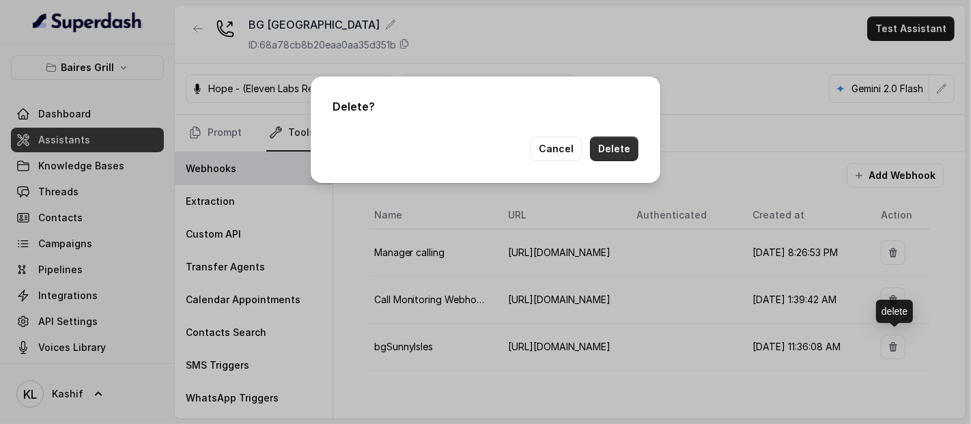
click at [616, 152] on button "Delete" at bounding box center [614, 149] width 48 height 25
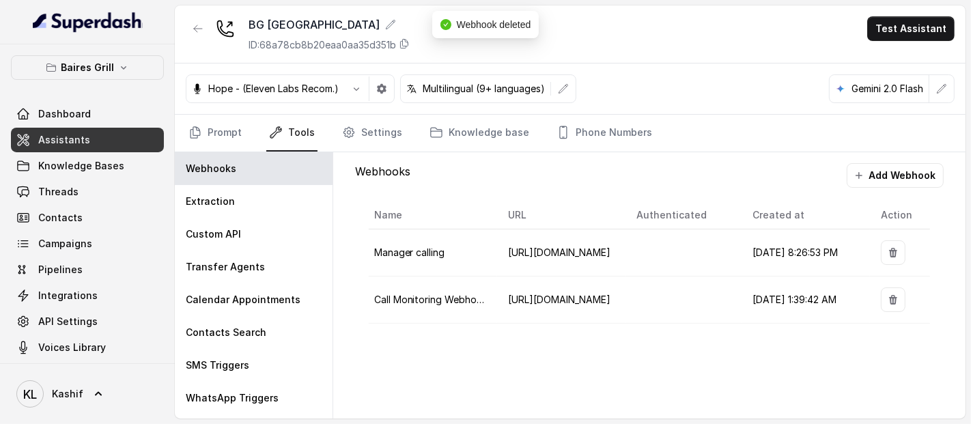
click at [913, 173] on button "Add Webhook" at bounding box center [894, 175] width 97 height 25
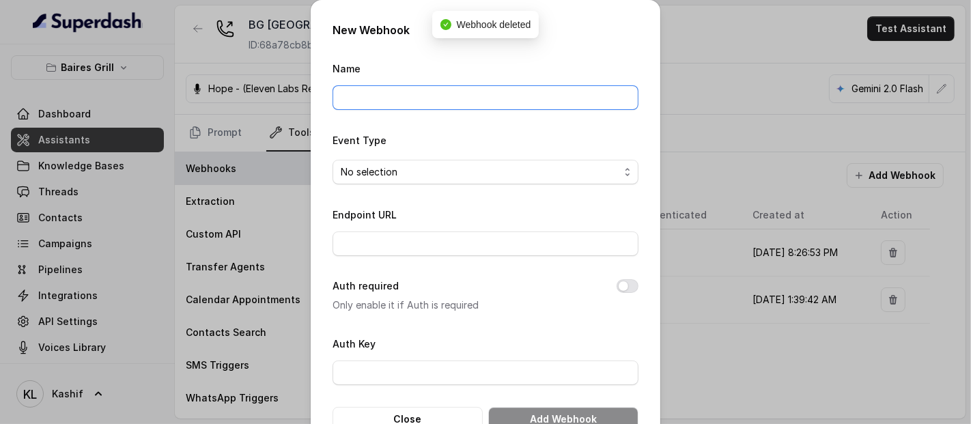
click at [528, 99] on input "Name" at bounding box center [485, 97] width 306 height 25
type input "bgSunnyIsles"
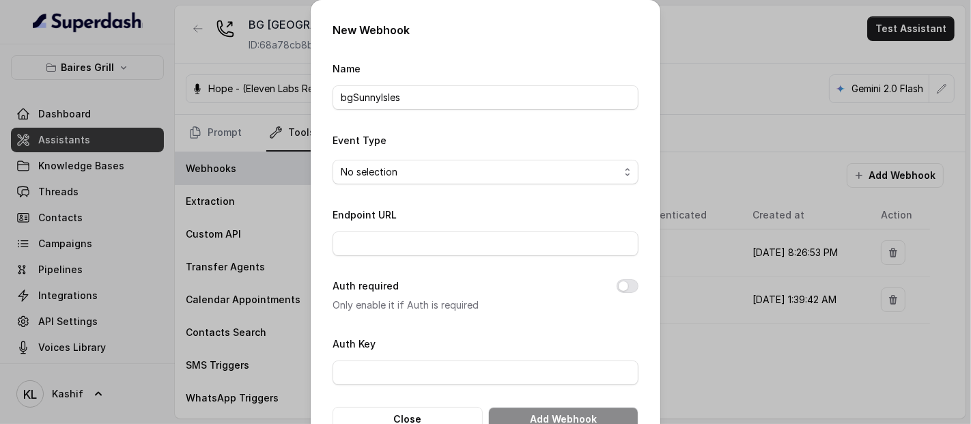
click at [502, 171] on span "No selection" at bounding box center [480, 172] width 279 height 16
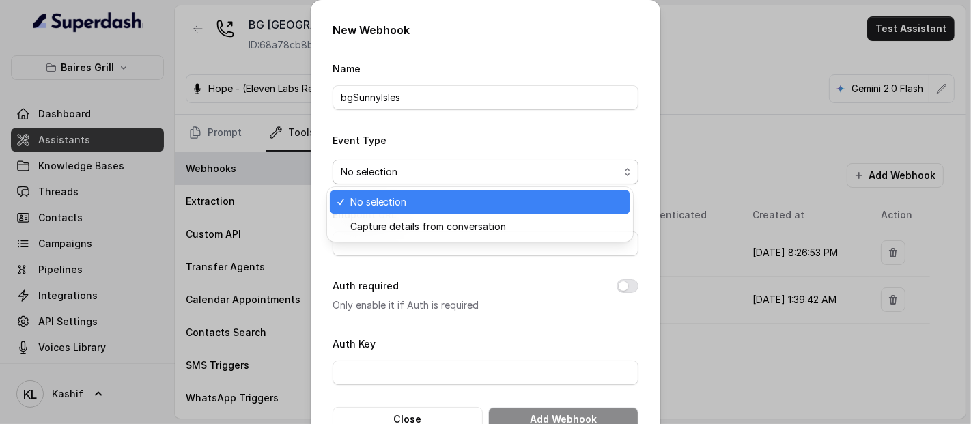
click at [472, 225] on span "Capture details from conversation" at bounding box center [486, 226] width 272 height 16
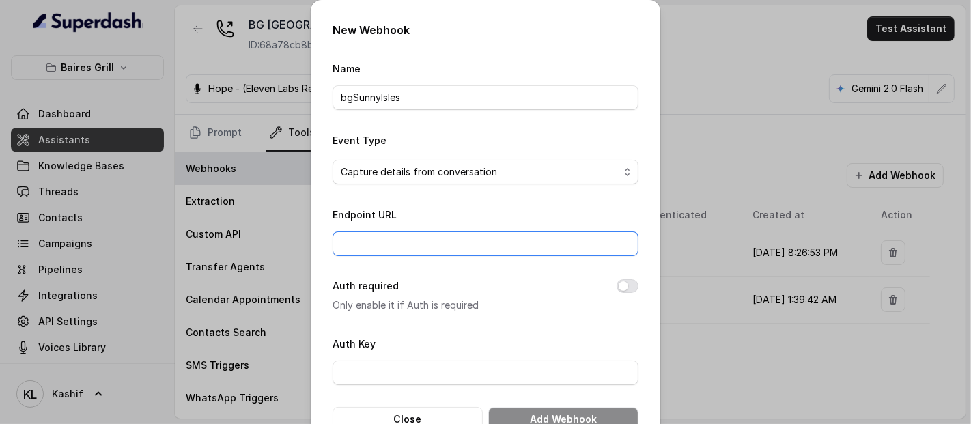
click at [504, 242] on input "Endpoint URL" at bounding box center [485, 243] width 306 height 25
paste input "[URL][DOMAIN_NAME]"
type input "[URL][DOMAIN_NAME]"
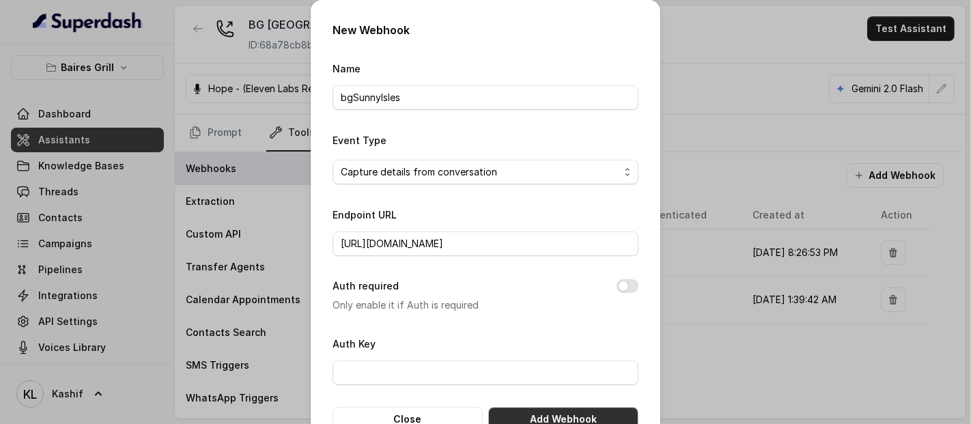
click at [590, 416] on button "Add Webhook" at bounding box center [563, 419] width 150 height 25
